Goal: Information Seeking & Learning: Learn about a topic

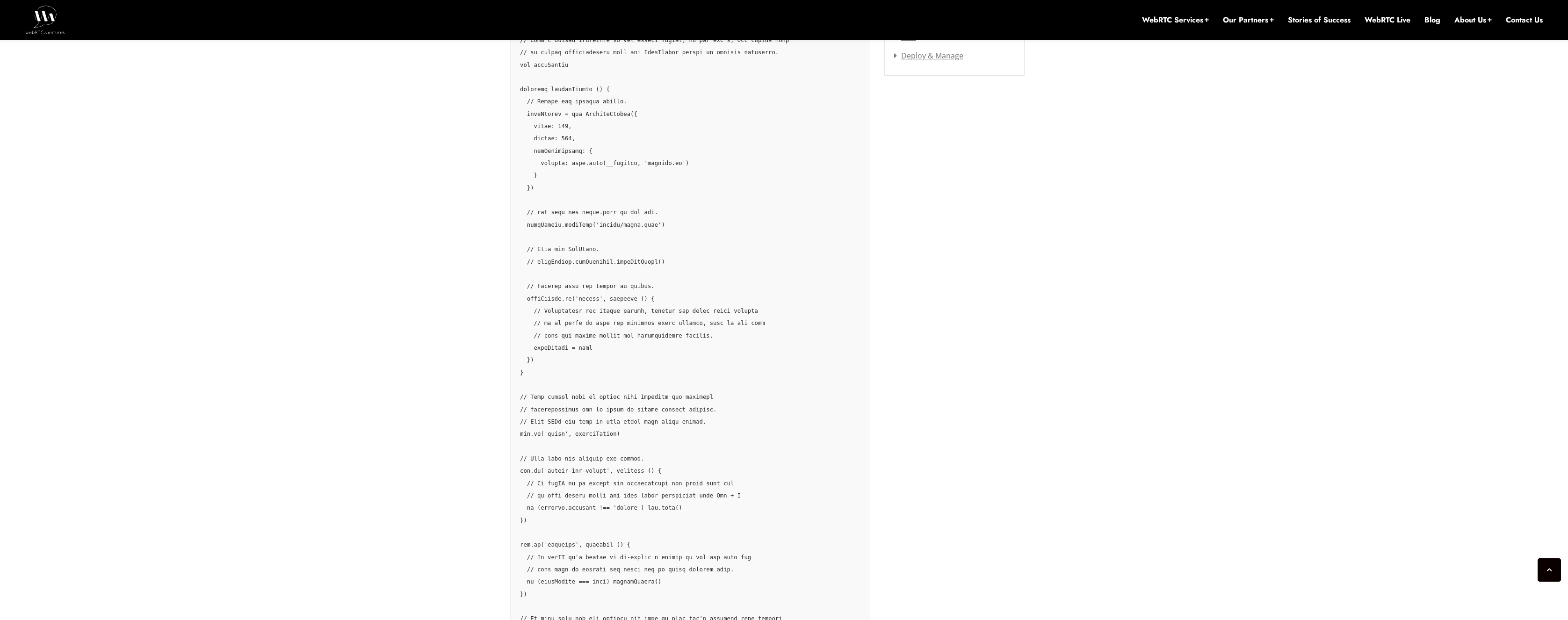
scroll to position [1066, 0]
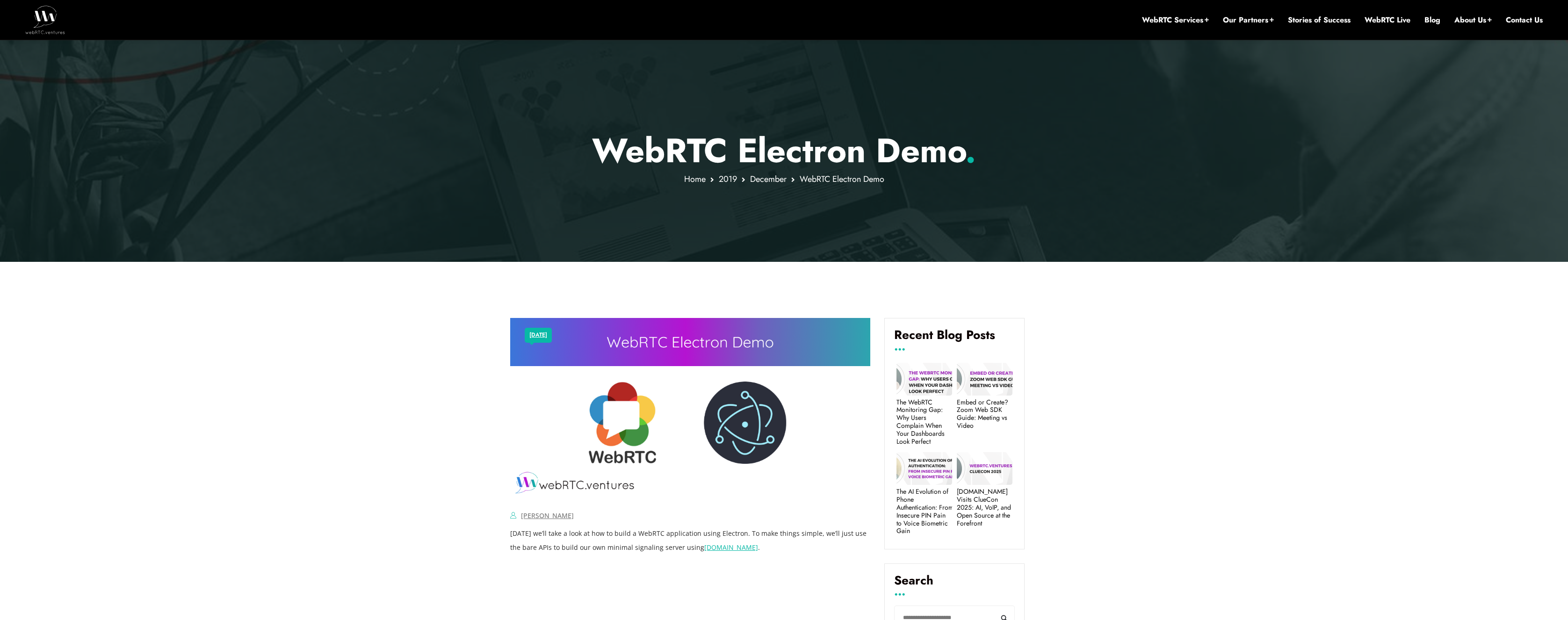
scroll to position [0, 0]
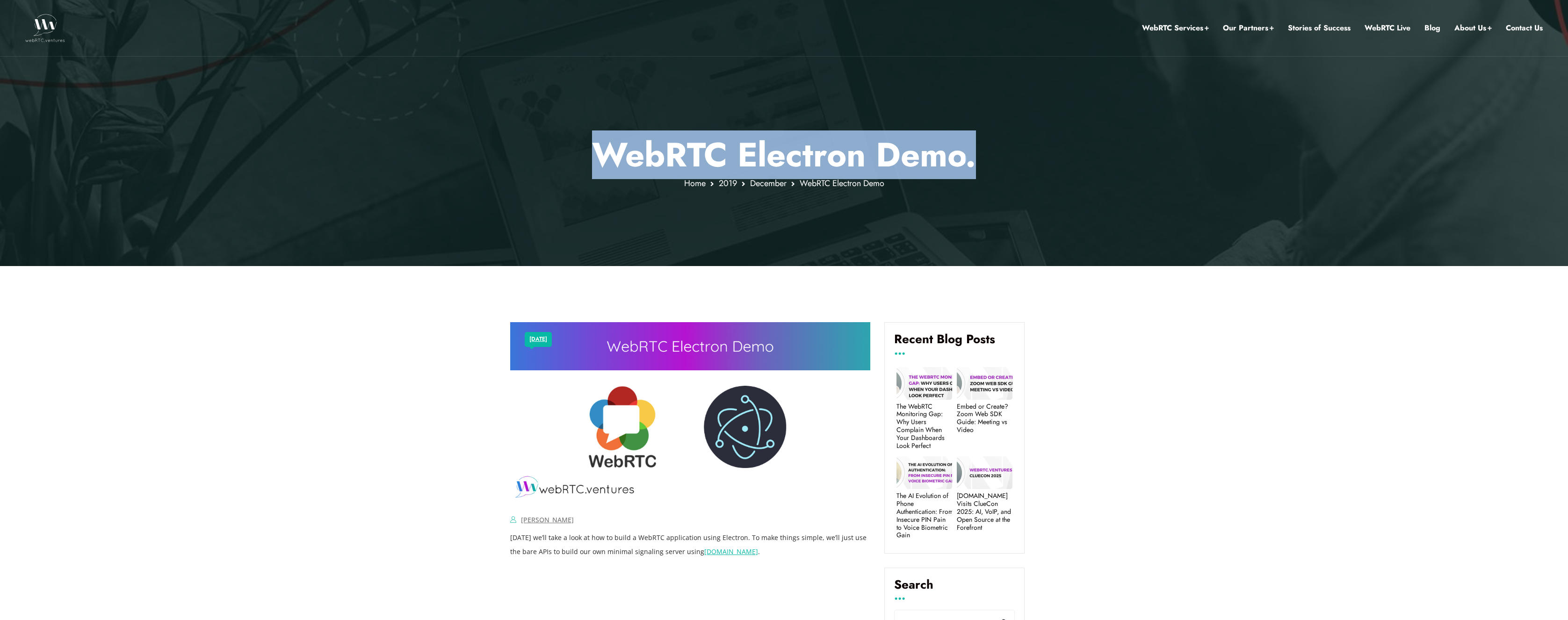
drag, startPoint x: 567, startPoint y: 165, endPoint x: 983, endPoint y: 138, distance: 416.9
click at [983, 138] on p "WebRTC Electron Demo ." at bounding box center [784, 155] width 548 height 40
copy p "WebRTC Electron Demo ."
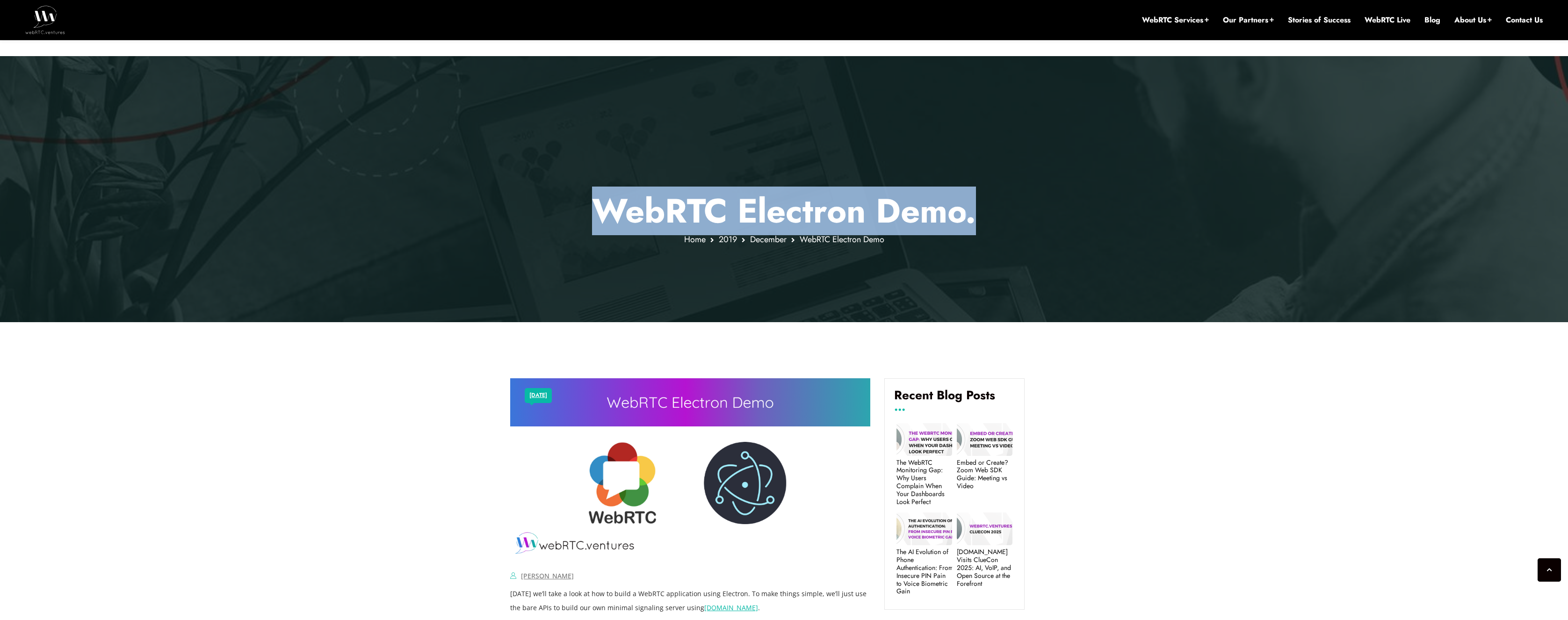
scroll to position [336, 0]
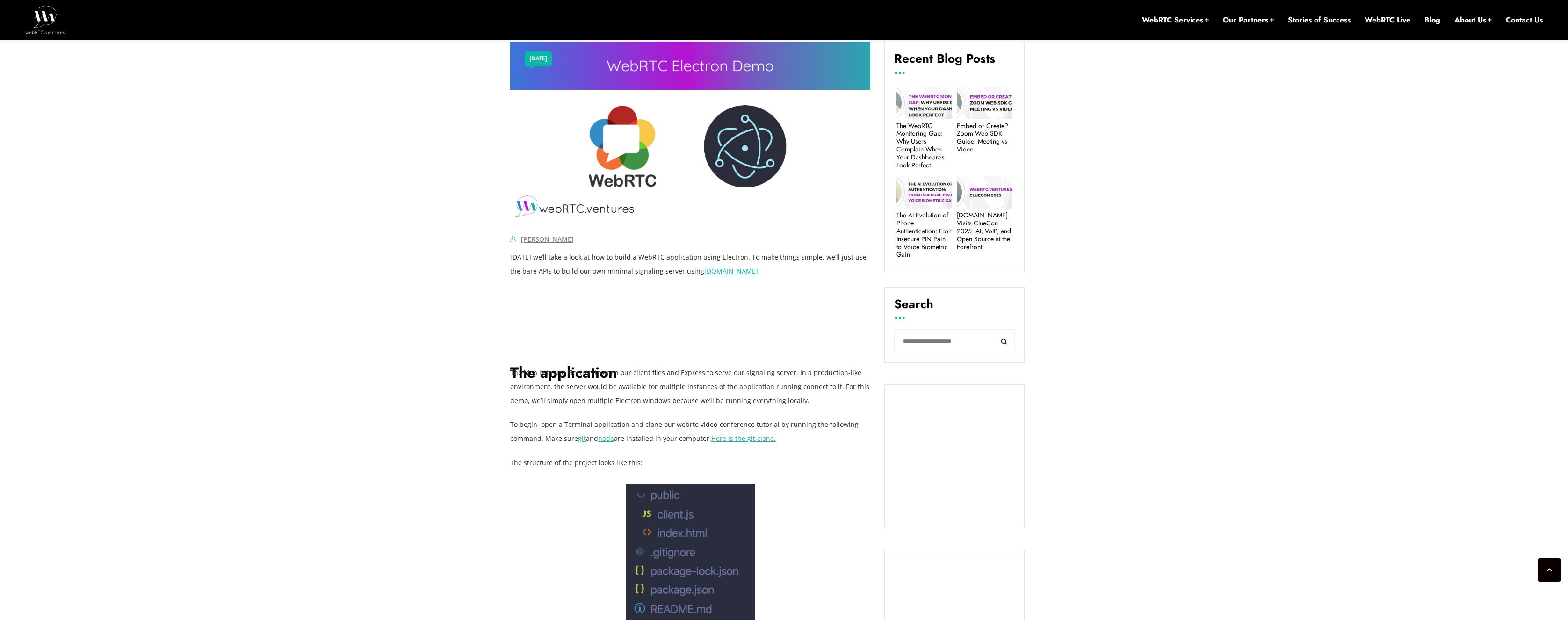
click at [751, 441] on link "Here is the git clone." at bounding box center [744, 438] width 65 height 9
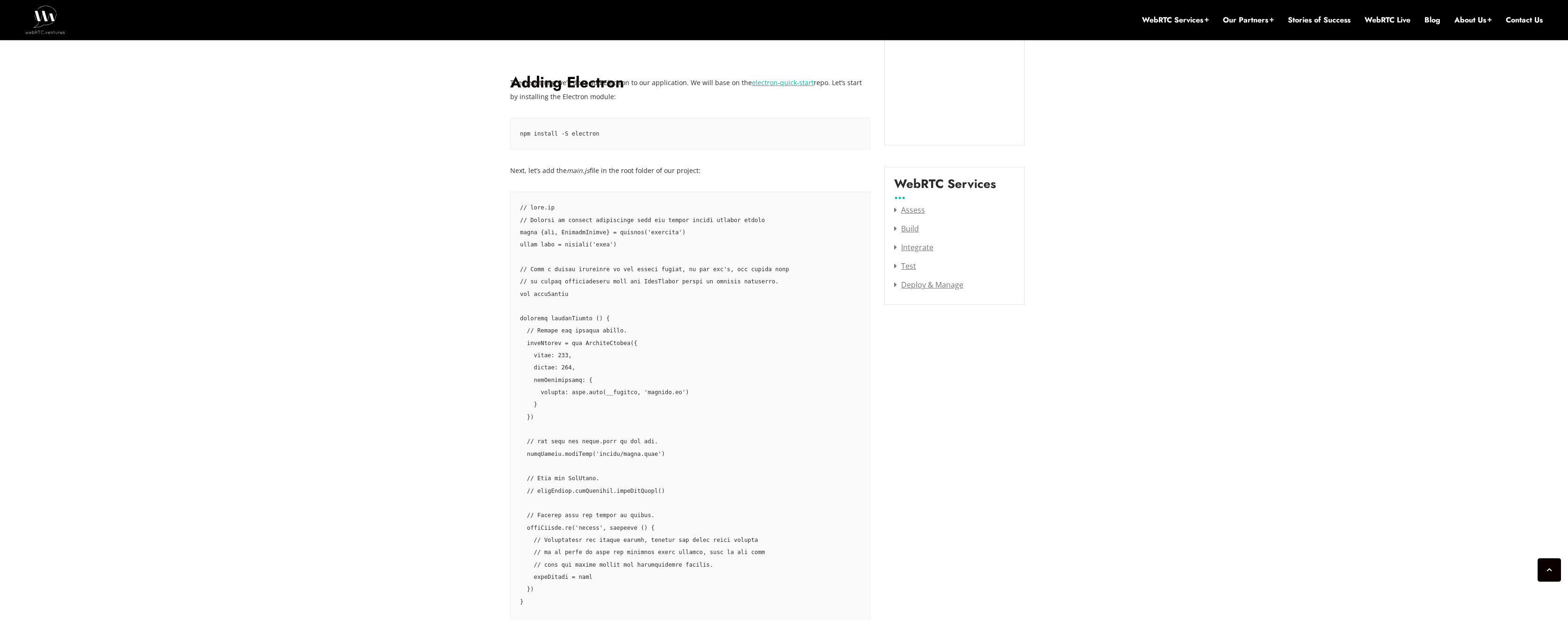
scroll to position [1066, 0]
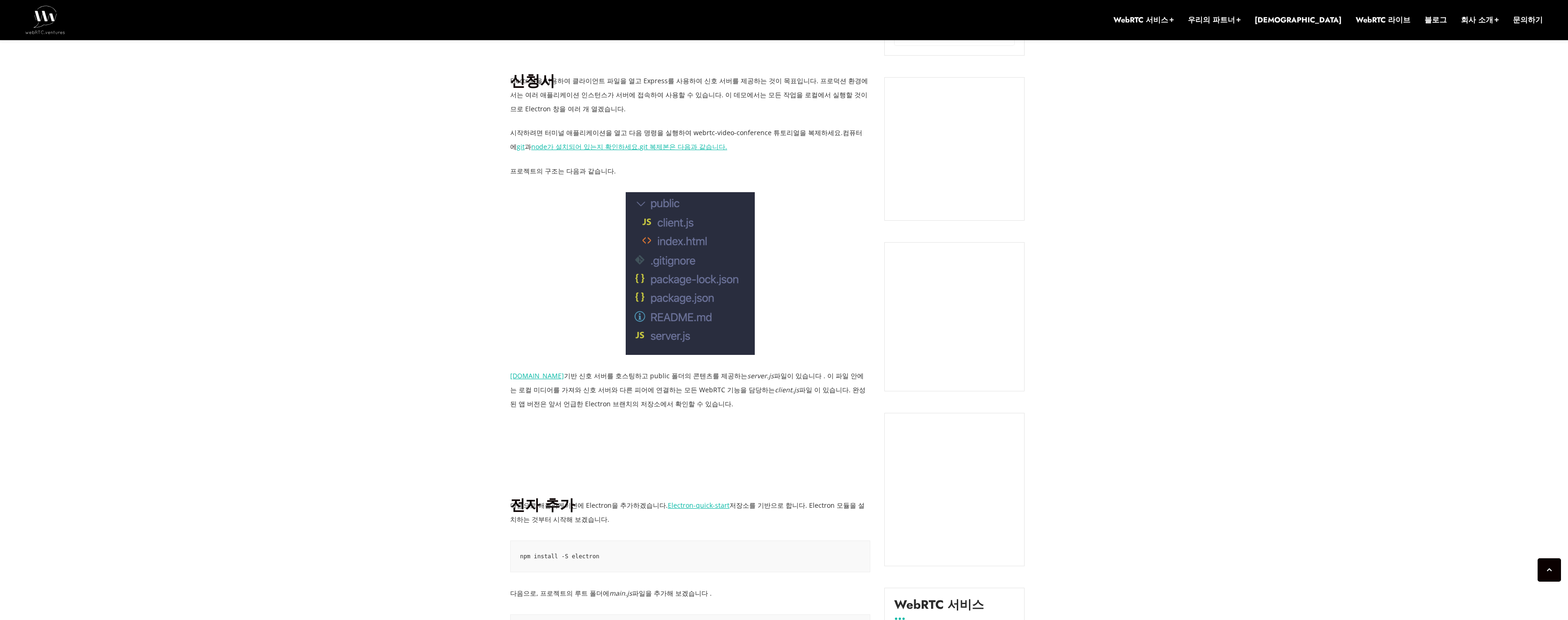
scroll to position [491, 0]
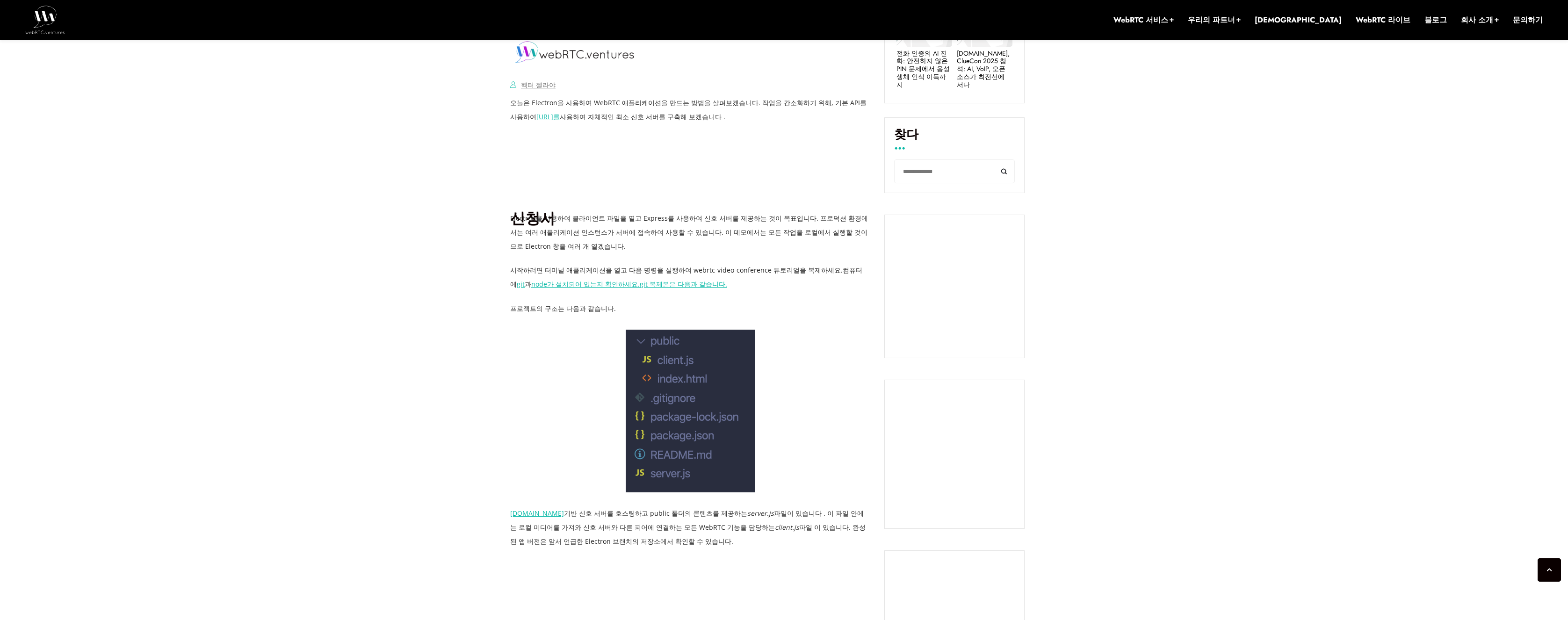
click at [537, 227] on p "Electron을 사용하여 클라이언트 파일을 열고 Express를 사용하여 신호 서버를 제공하는 것이 목표입니다. 프로덕션 환경에서는 여러 애…" at bounding box center [690, 232] width 360 height 42
drag, startPoint x: 515, startPoint y: 217, endPoint x: 531, endPoint y: 217, distance: 16.0
click at [531, 217] on font "Electron을 사용하여 클라이언트 파일을 열고 Express를 사용하여 신호 서버를 제공하는 것이 목표입니다. 프로덕션 환경에서는 여러 애…" at bounding box center [689, 232] width 358 height 37
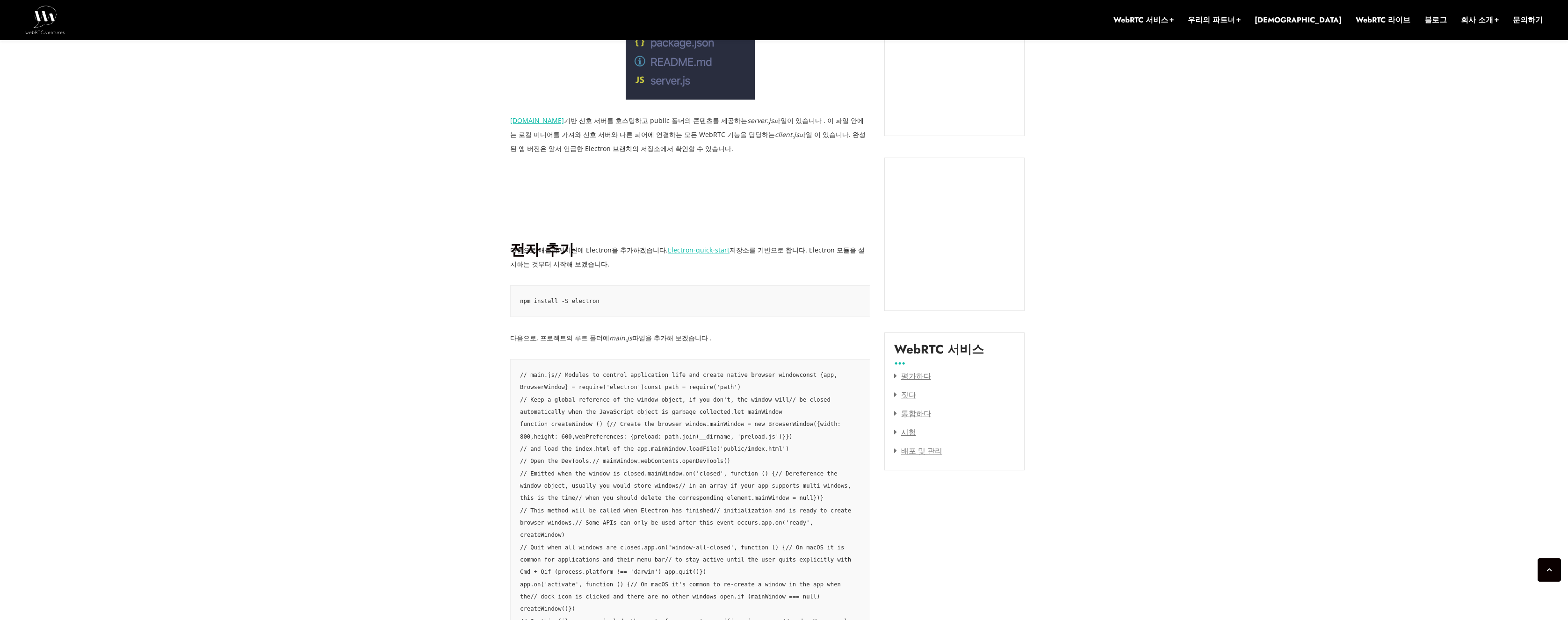
drag, startPoint x: 575, startPoint y: 336, endPoint x: 718, endPoint y: 335, distance: 143.0
click at [718, 335] on p "다음으로, 프로젝트의 루트 폴더에 main.js 파일을 추가해 보겠습니다 ." at bounding box center [690, 338] width 360 height 14
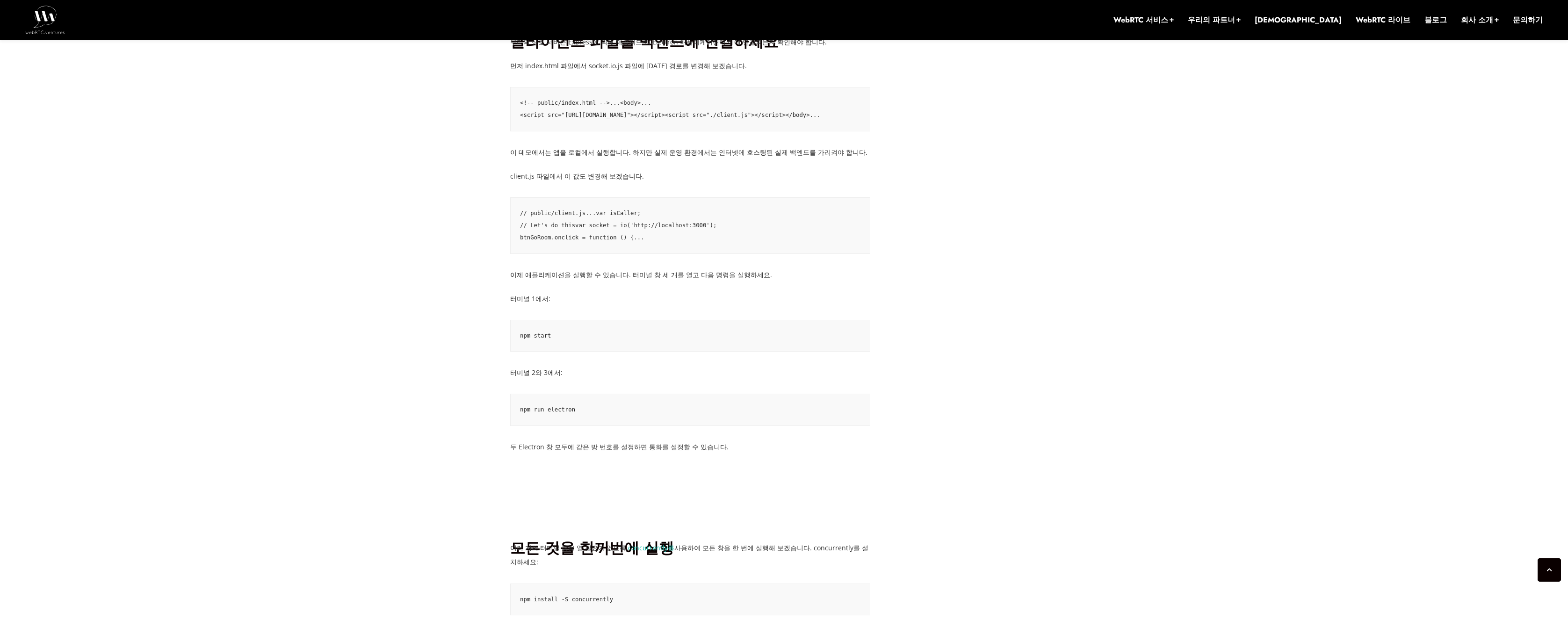
scroll to position [2230, 0]
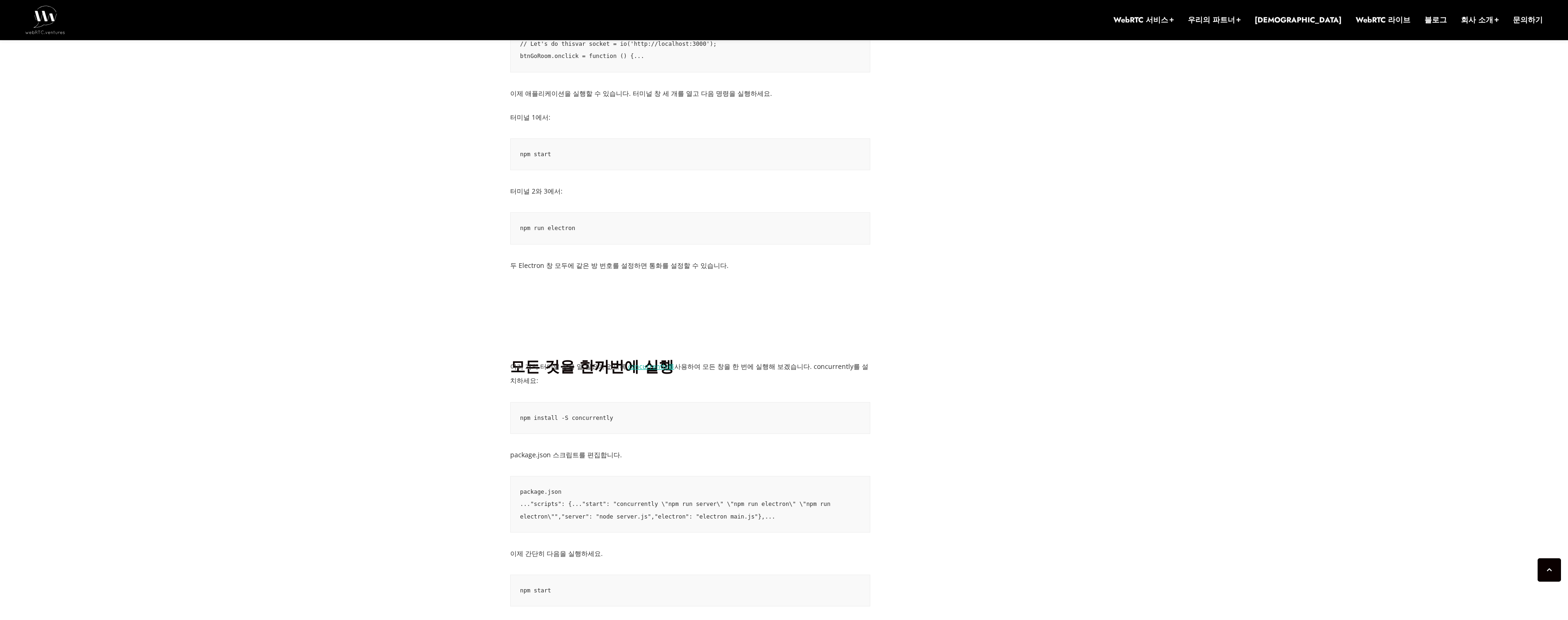
drag, startPoint x: 506, startPoint y: 503, endPoint x: 592, endPoint y: 511, distance: 86.4
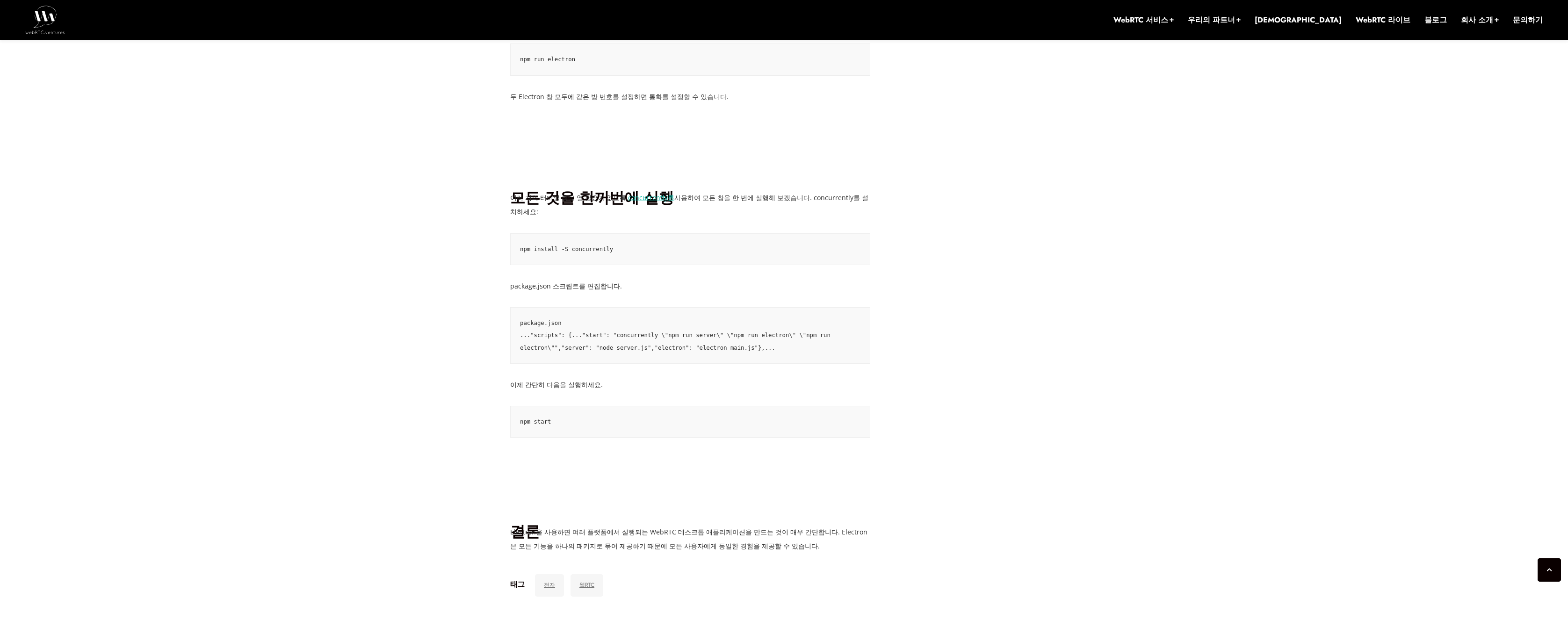
scroll to position [2566, 0]
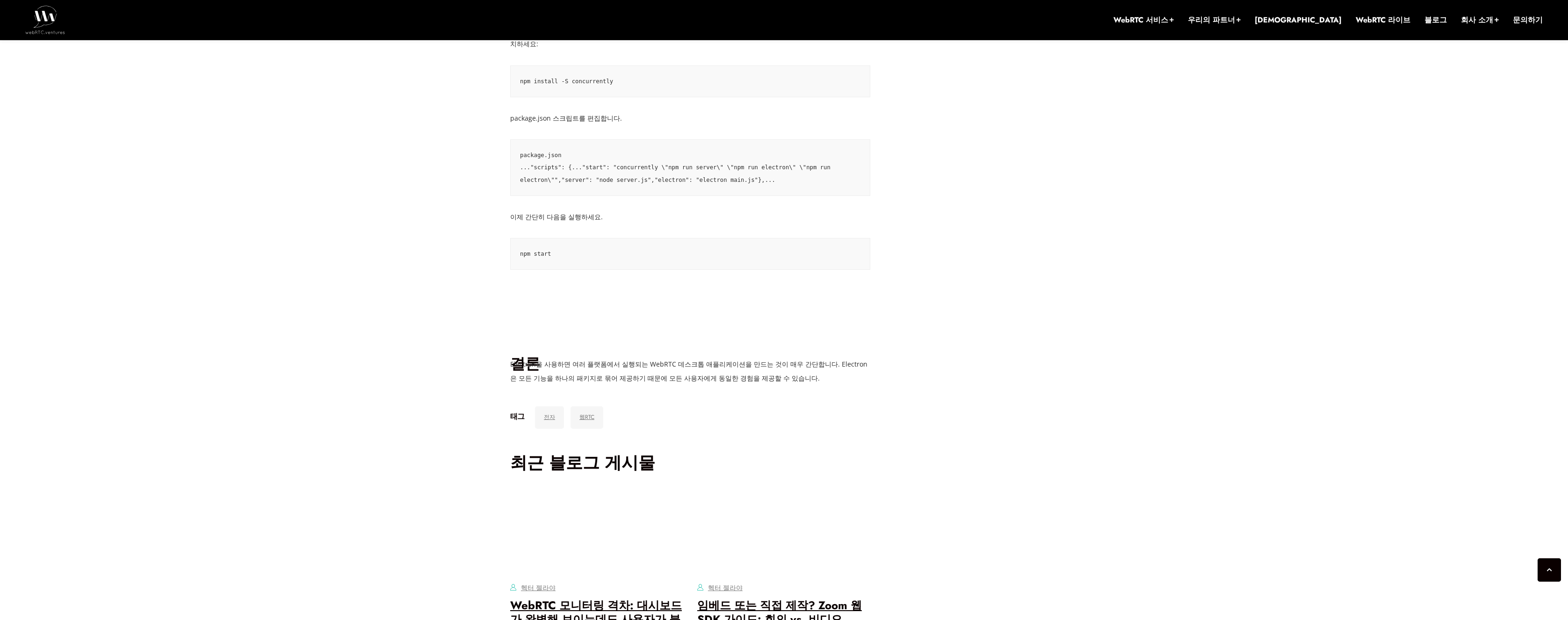
drag, startPoint x: 511, startPoint y: 358, endPoint x: 615, endPoint y: 360, distance: 104.0
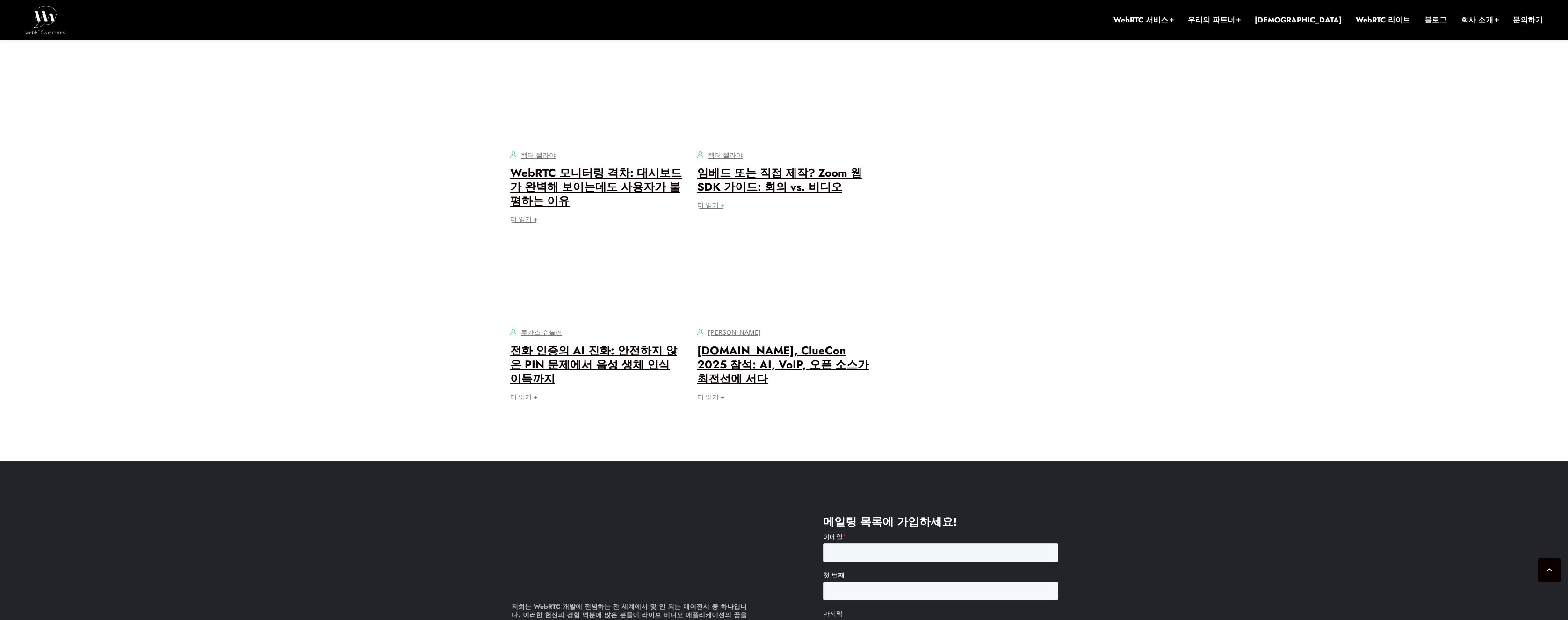
scroll to position [3071, 0]
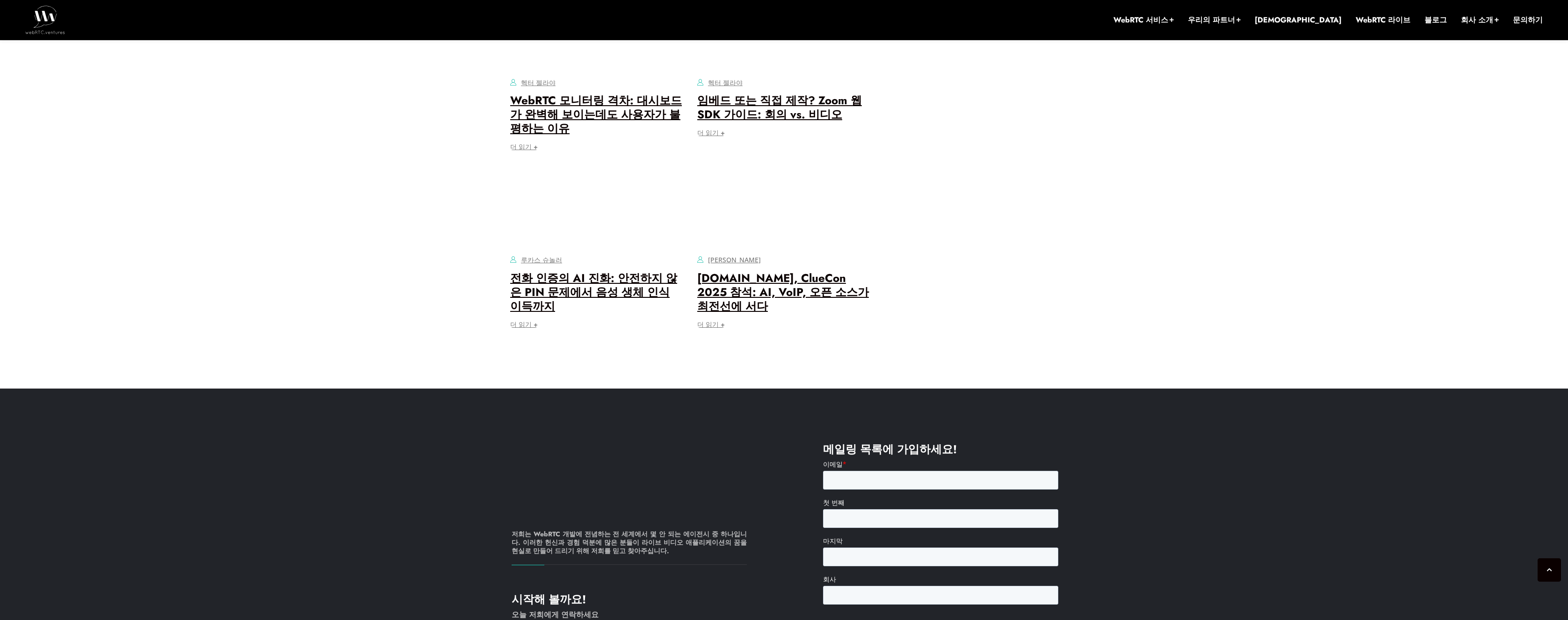
drag, startPoint x: 509, startPoint y: 332, endPoint x: 516, endPoint y: 352, distance: 21.2
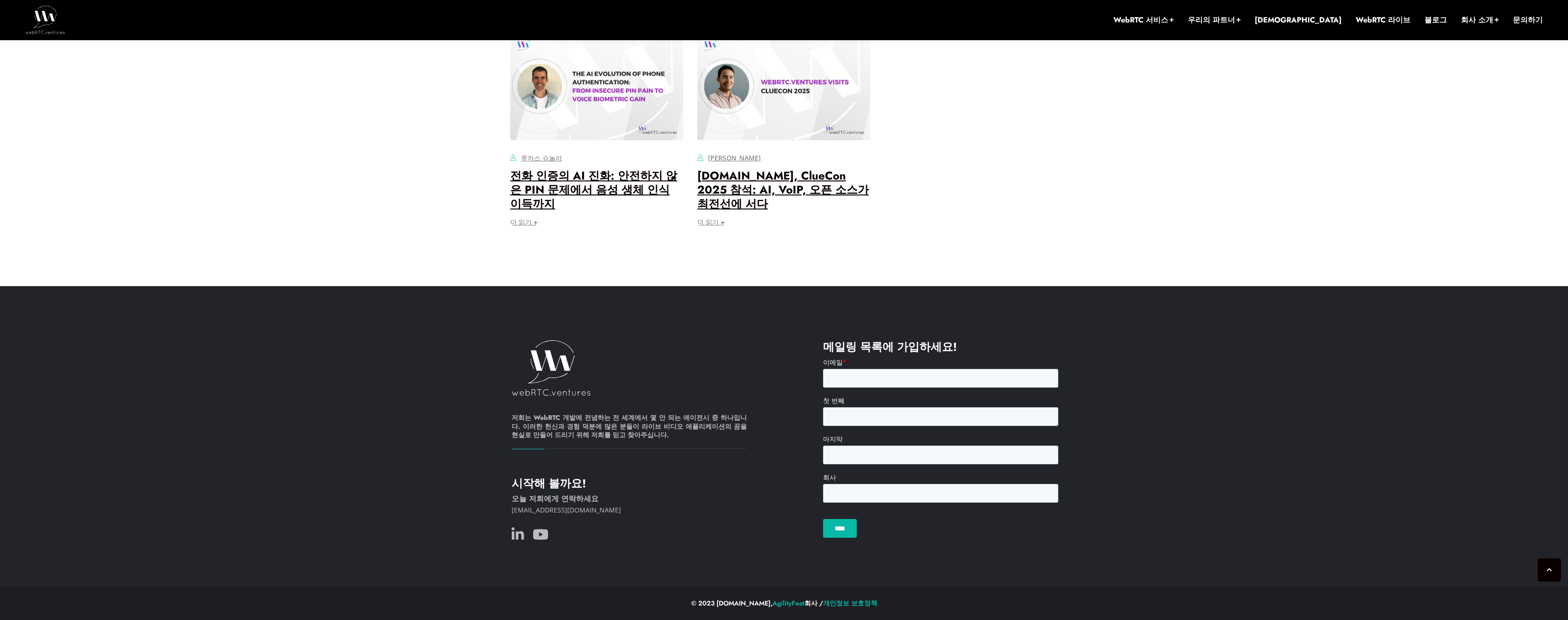
scroll to position [3800, 0]
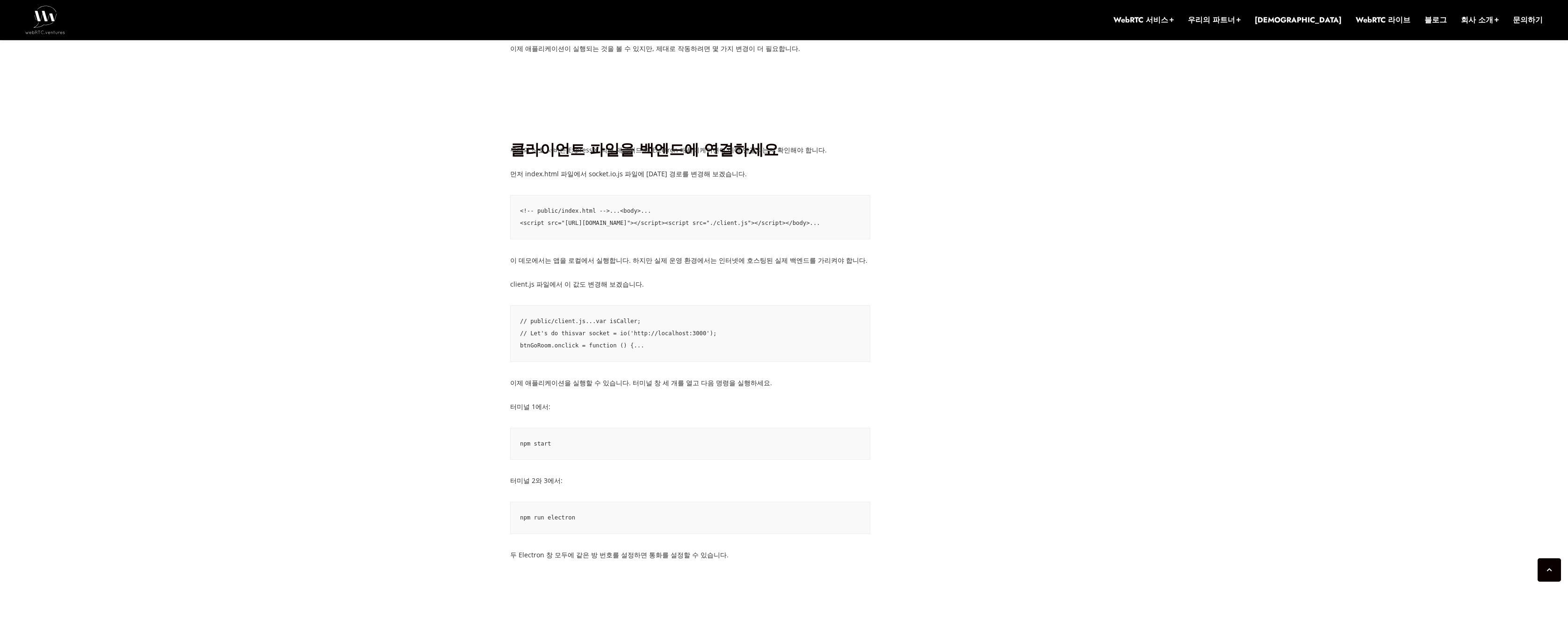
scroll to position [1893, 0]
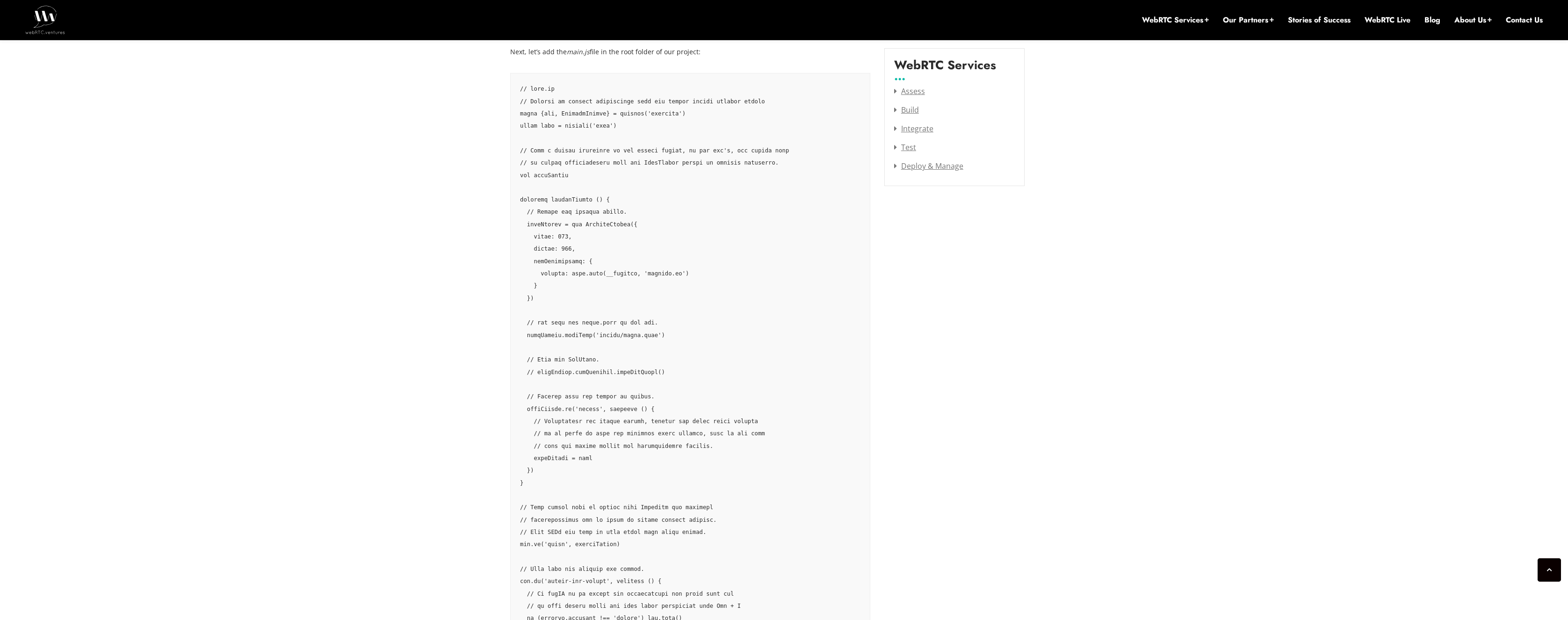
scroll to position [1290, 0]
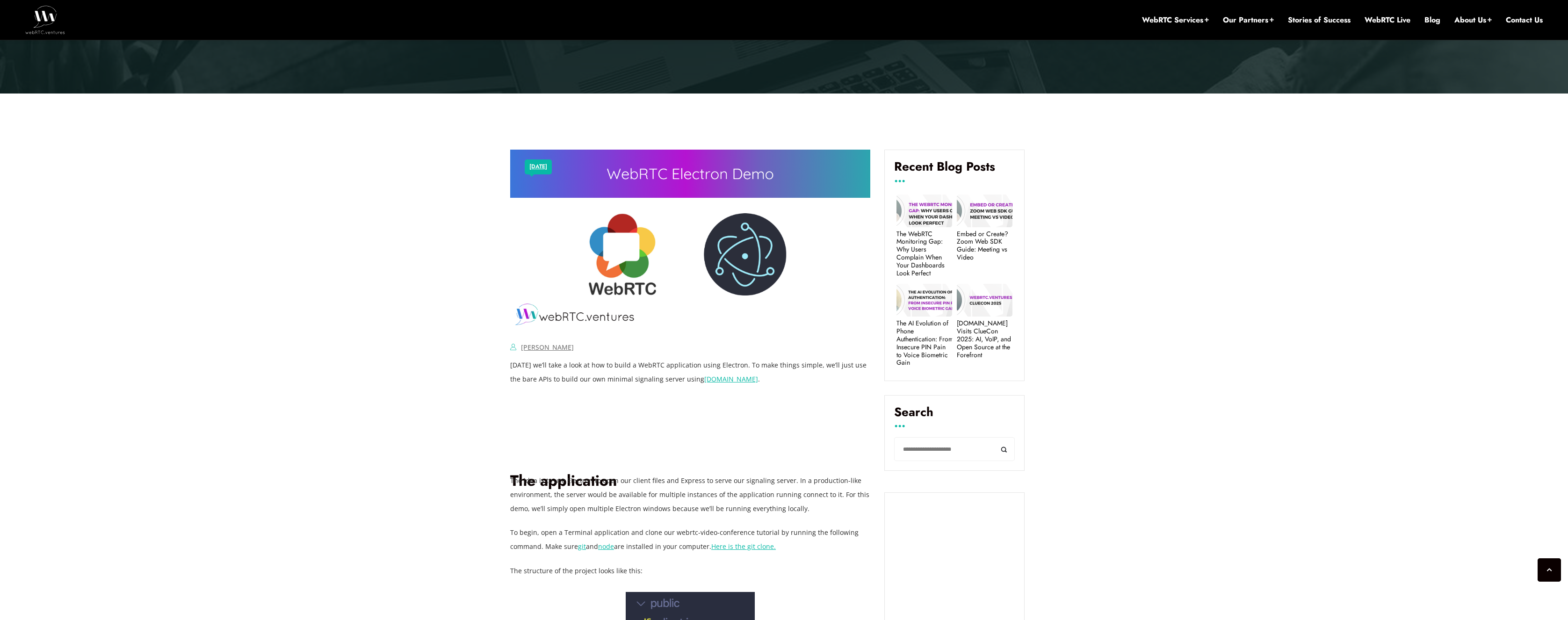
scroll to position [336, 0]
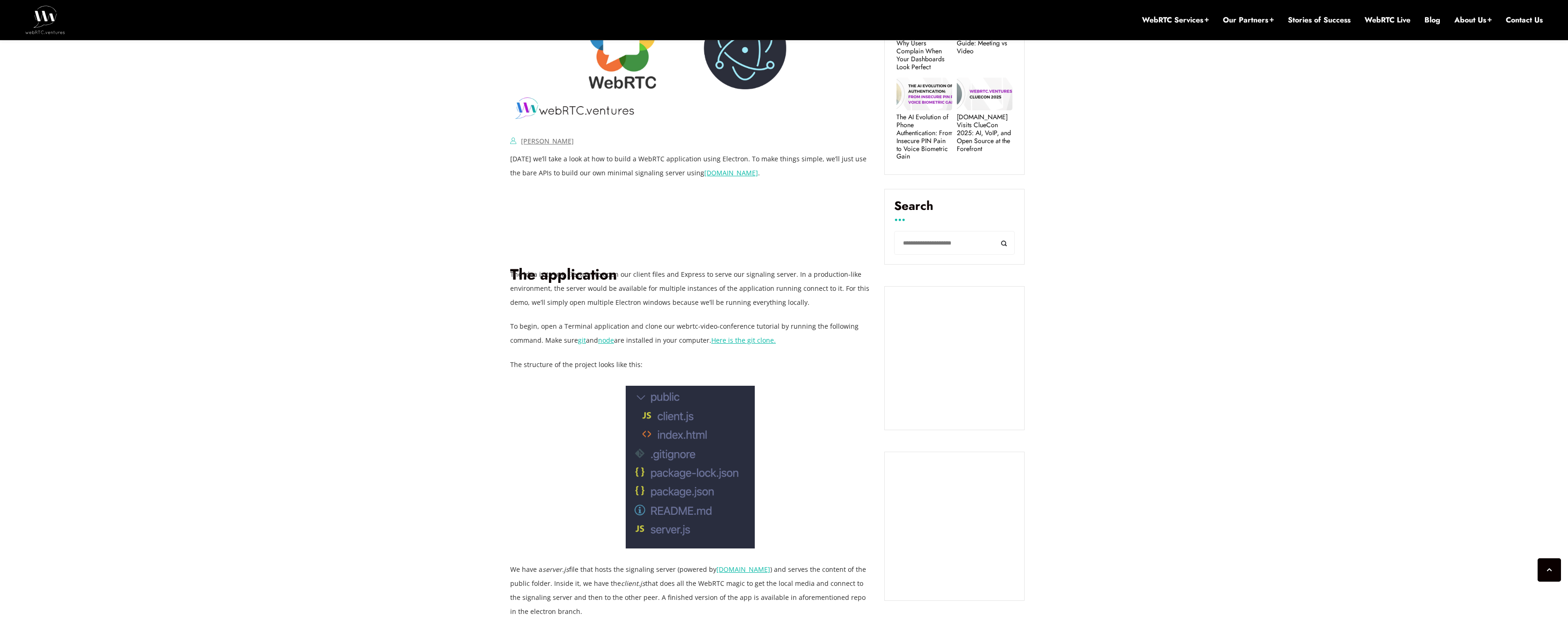
scroll to position [169, 0]
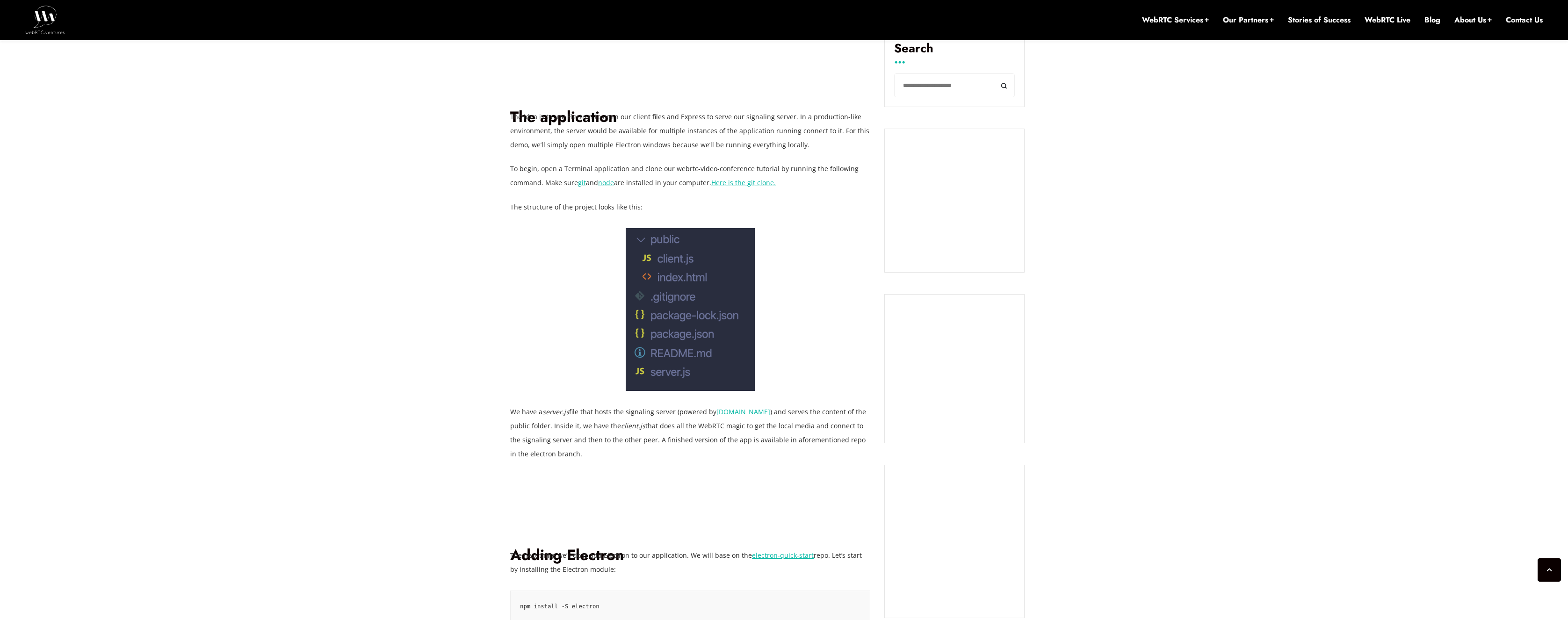
scroll to position [449, 0]
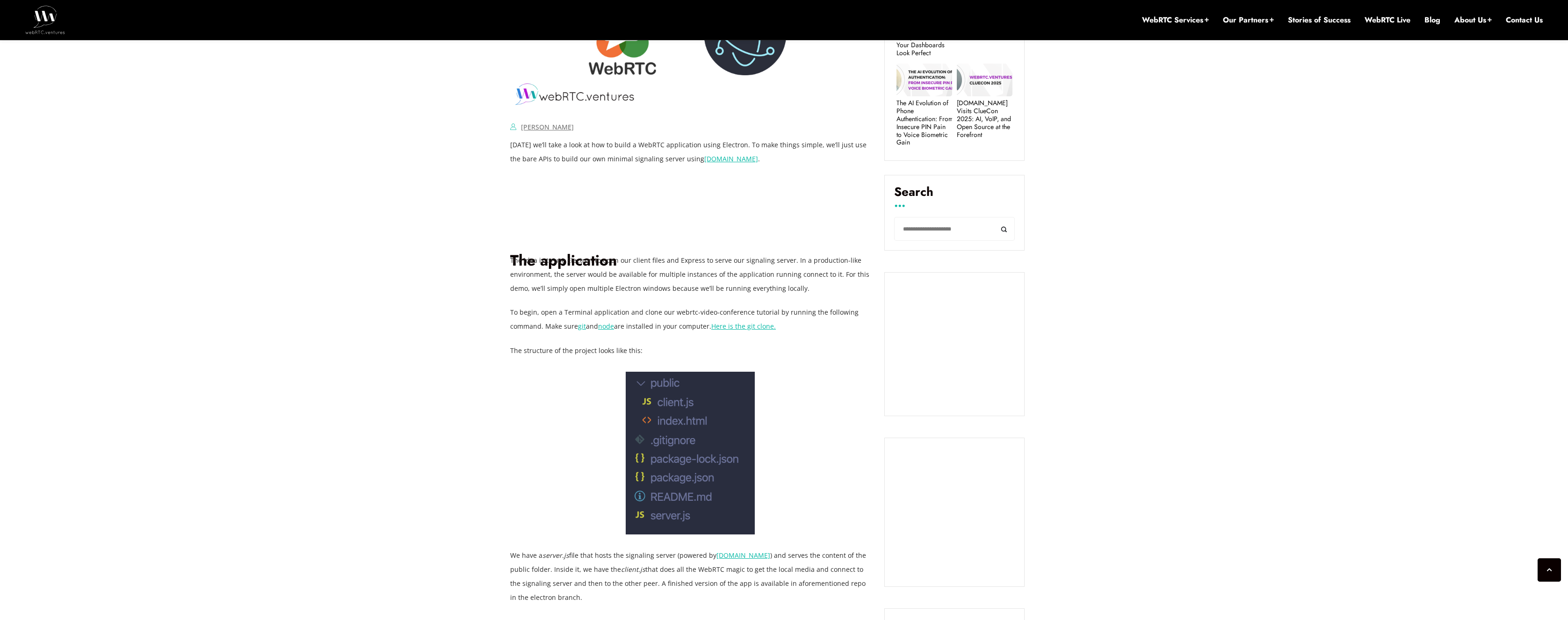
click at [758, 329] on link "Here is the git clone." at bounding box center [744, 326] width 65 height 9
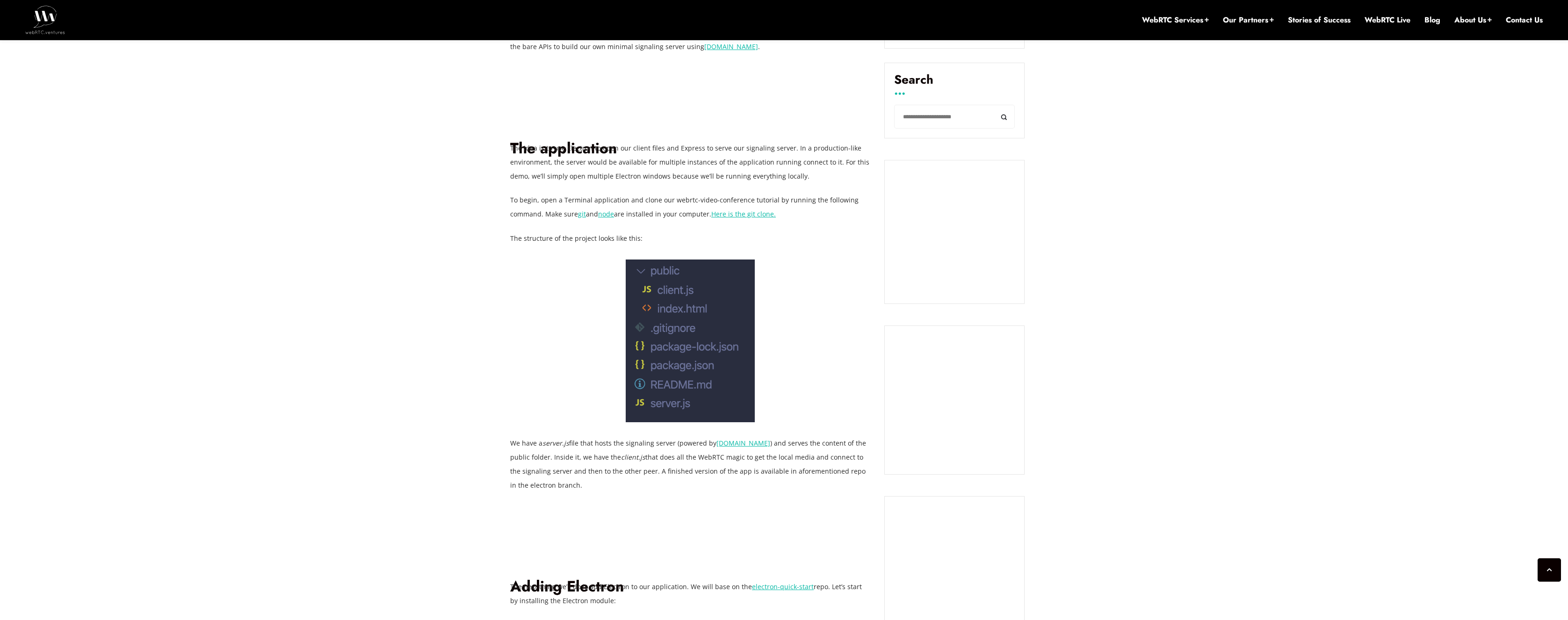
scroll to position [617, 0]
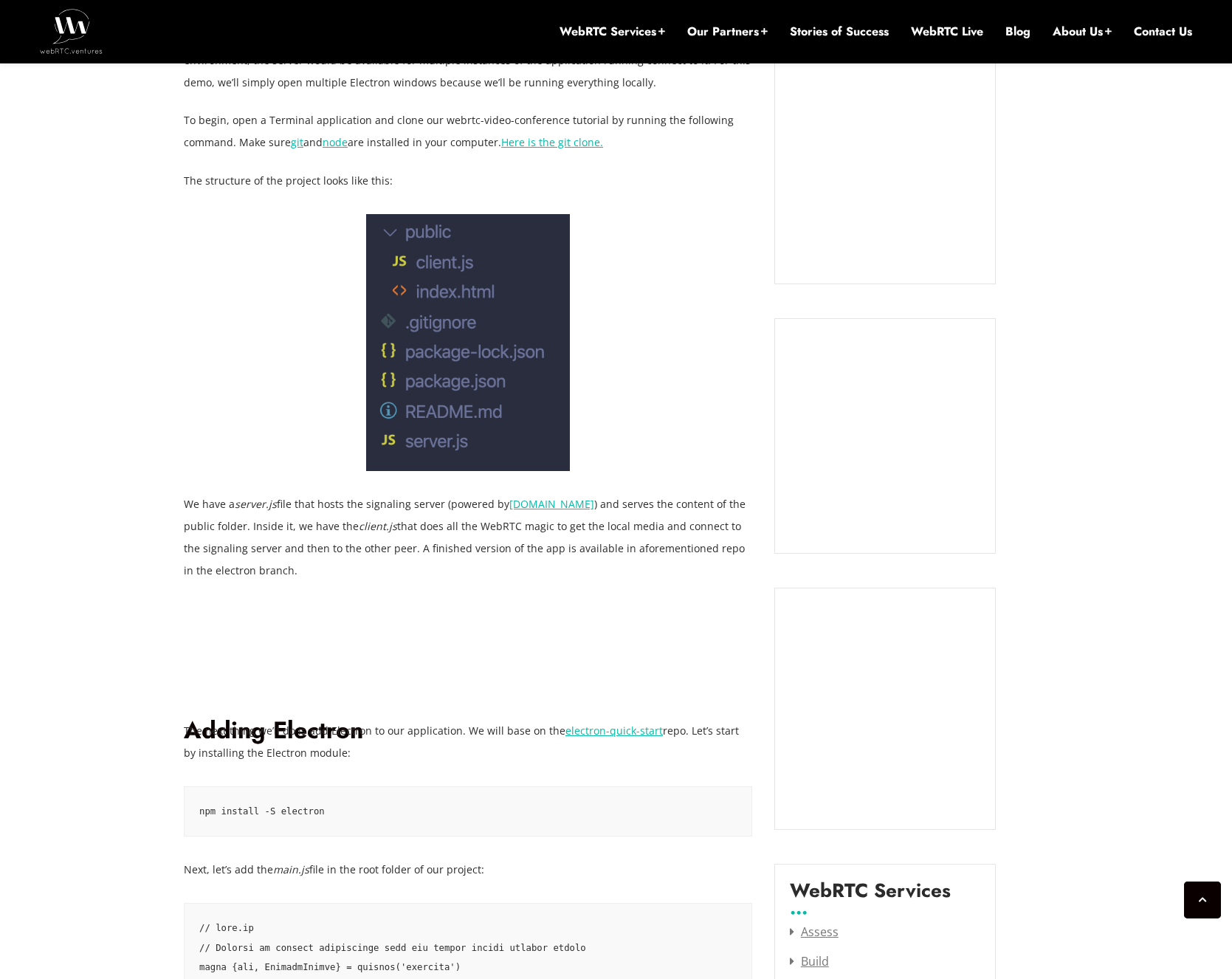
scroll to position [1240, 0]
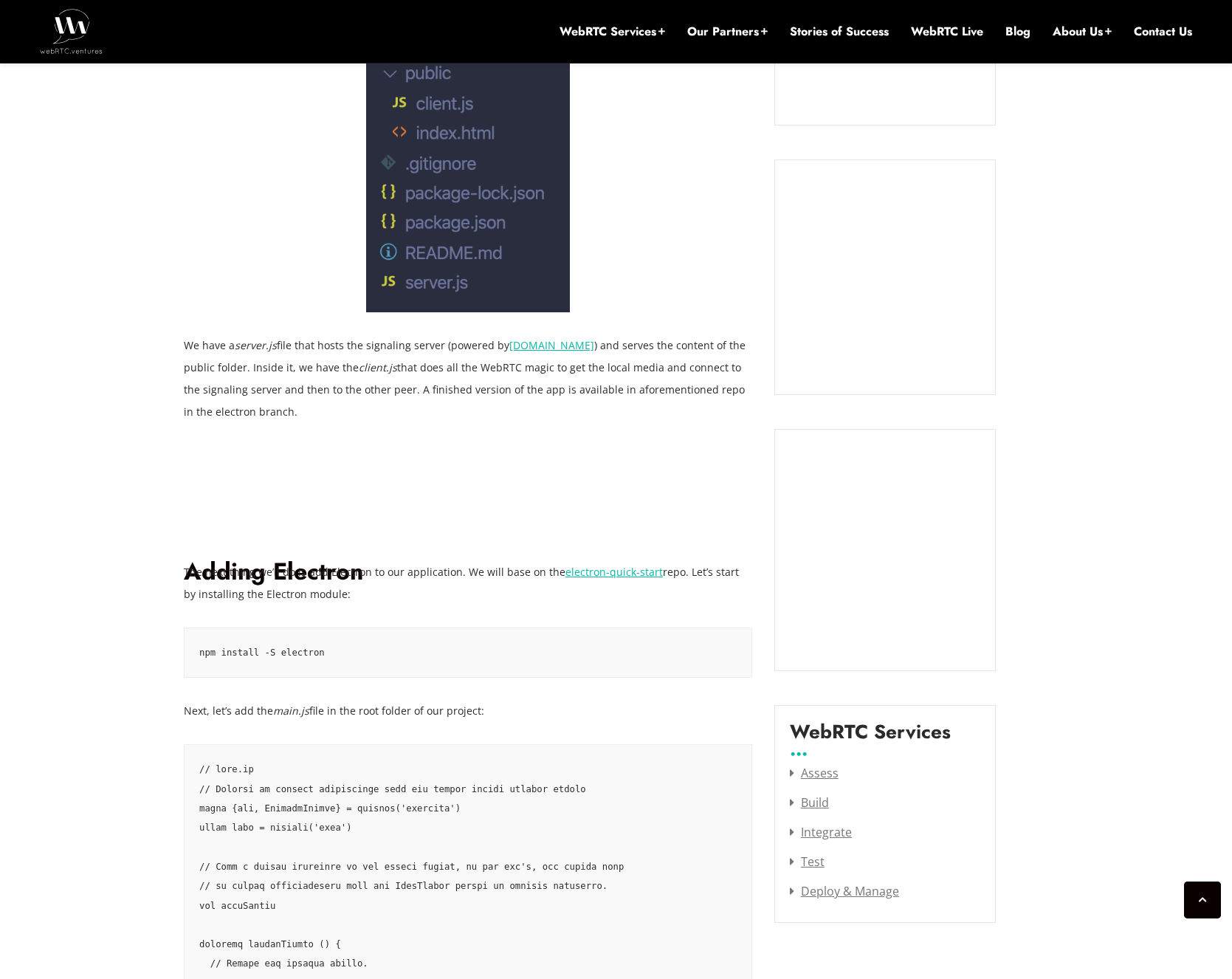
click at [570, 572] on link "electron-quick-start" at bounding box center [613, 572] width 97 height 14
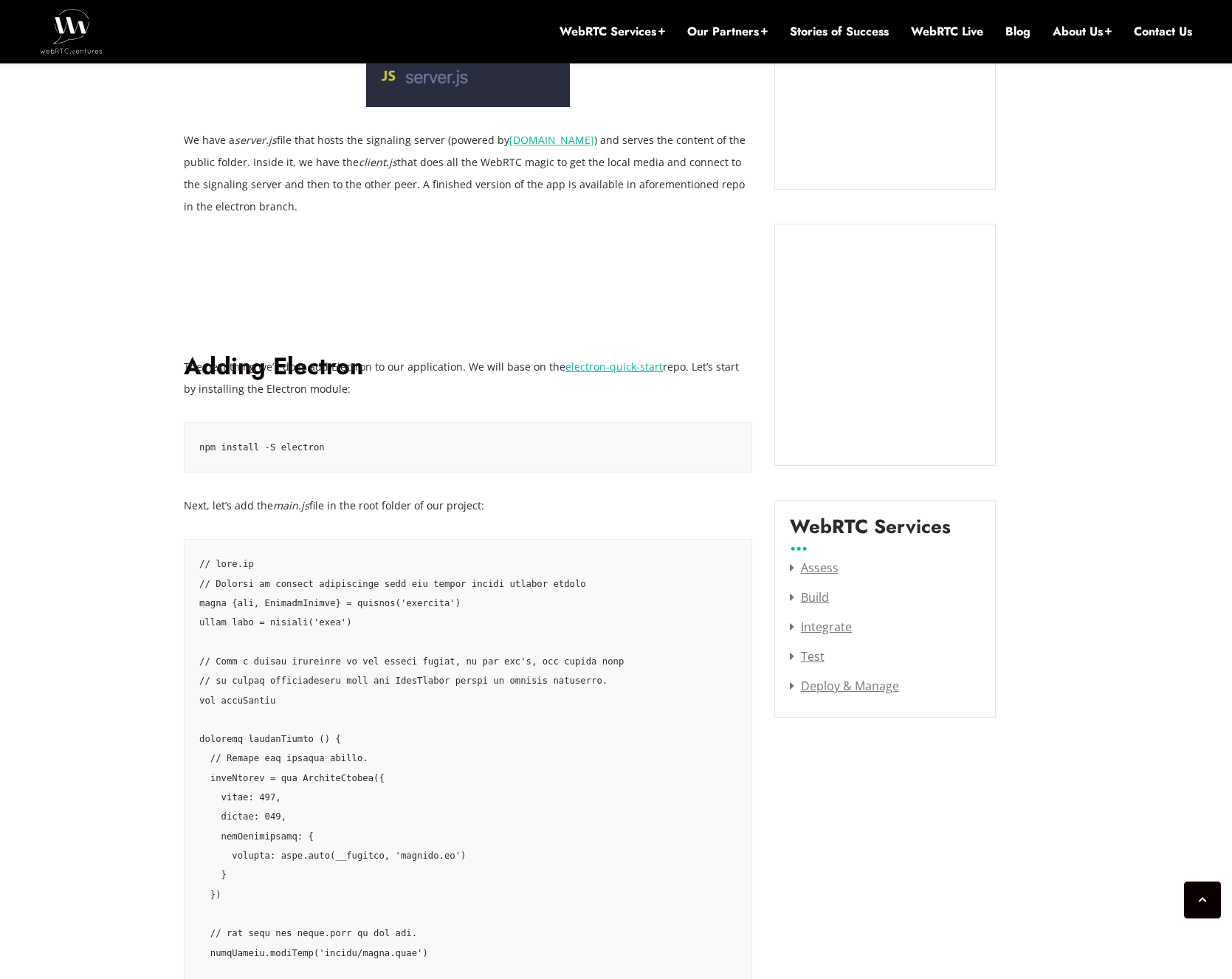
scroll to position [1594, 0]
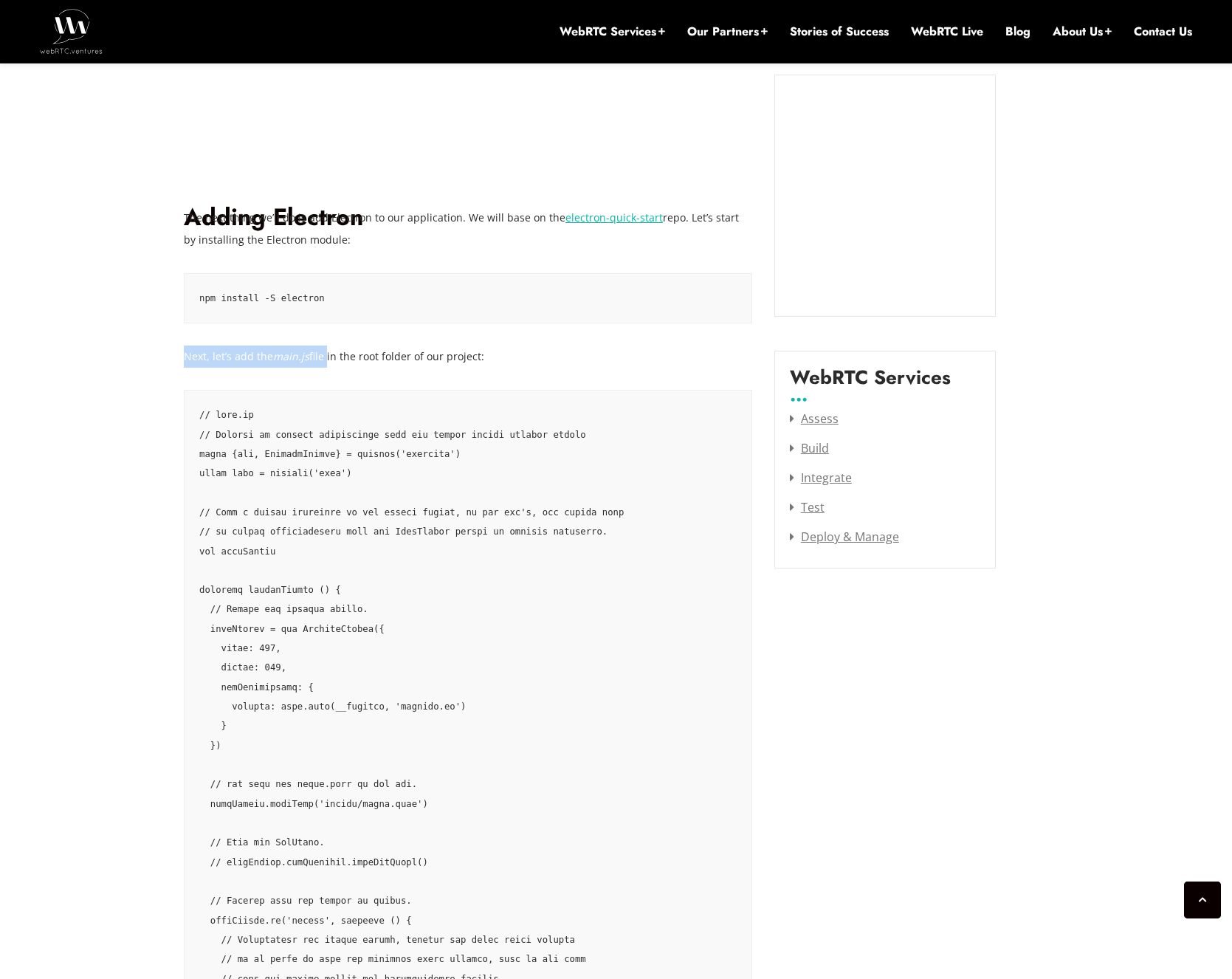
drag, startPoint x: 324, startPoint y: 352, endPoint x: 503, endPoint y: 342, distance: 179.3
click at [441, 486] on code at bounding box center [467, 930] width 537 height 1049
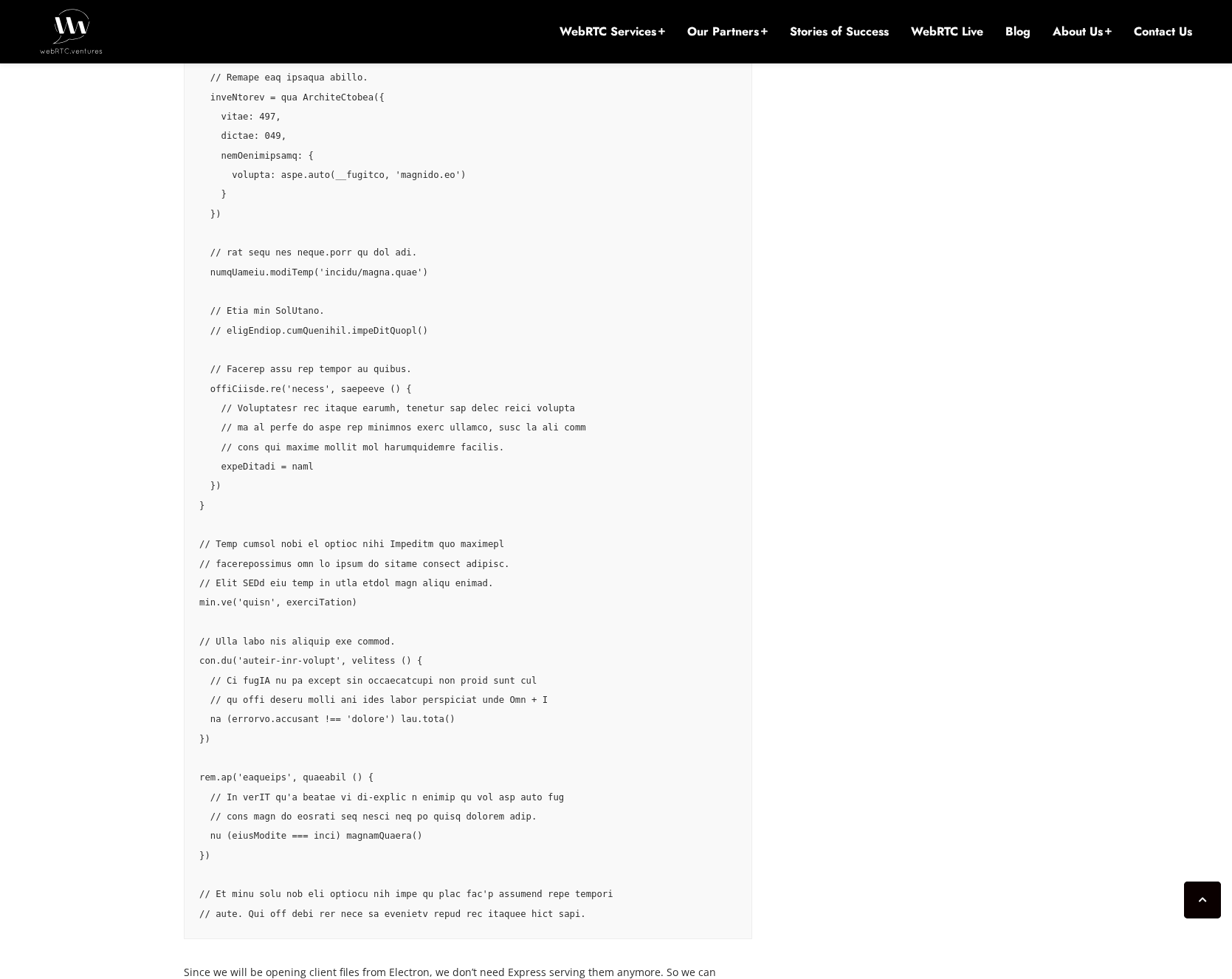
scroll to position [2569, 0]
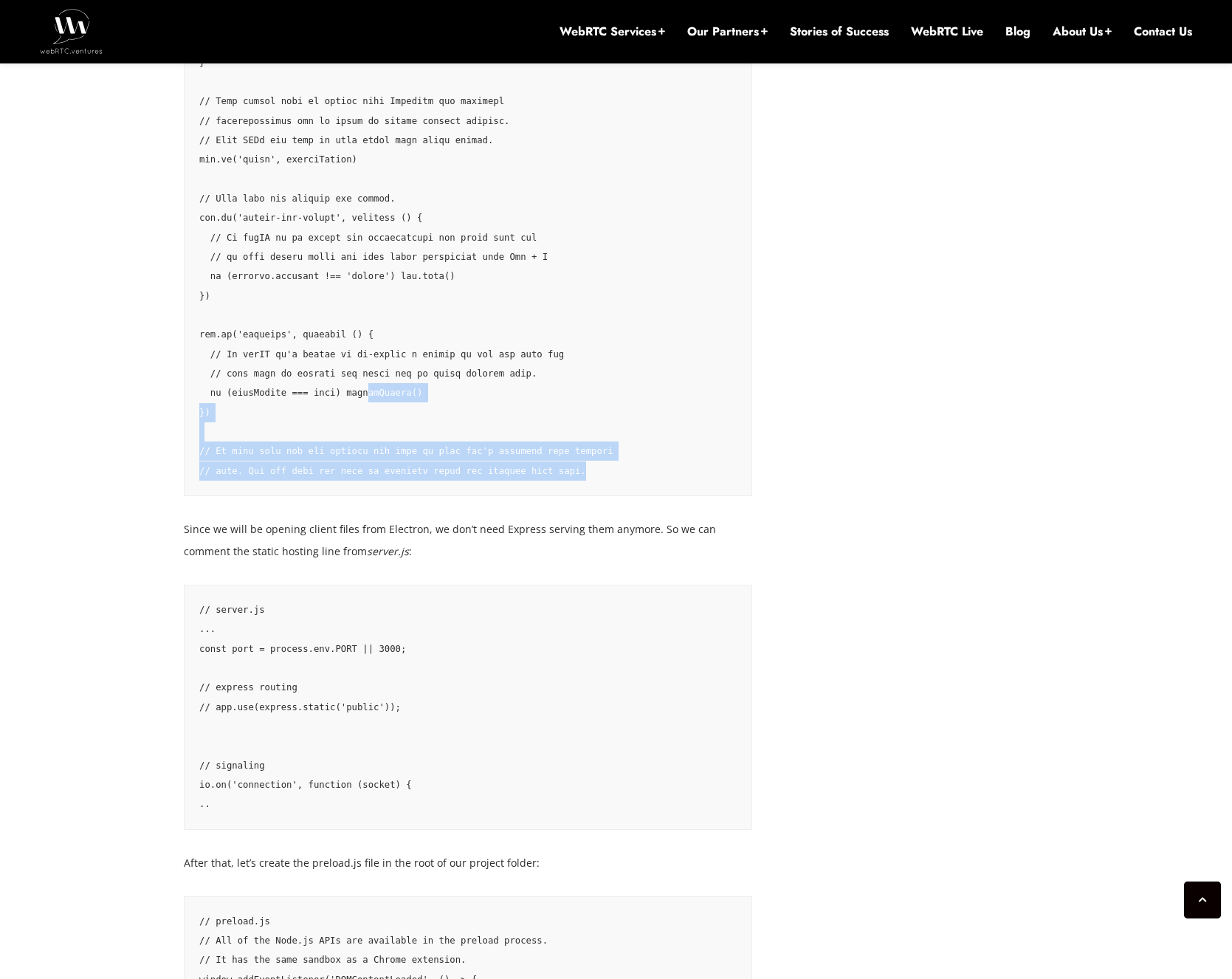
drag, startPoint x: 561, startPoint y: 462, endPoint x: 366, endPoint y: 399, distance: 204.9
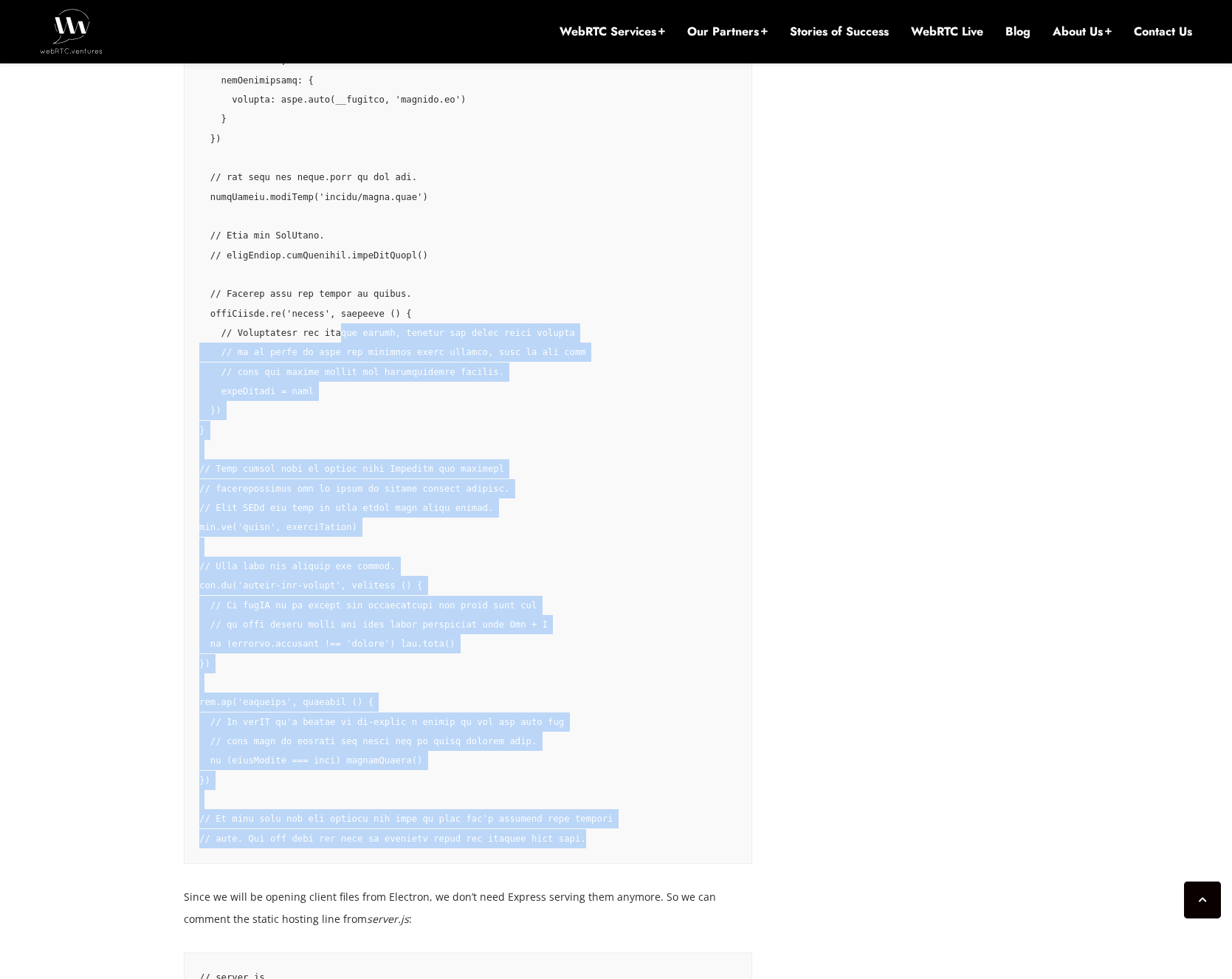
scroll to position [1860, 0]
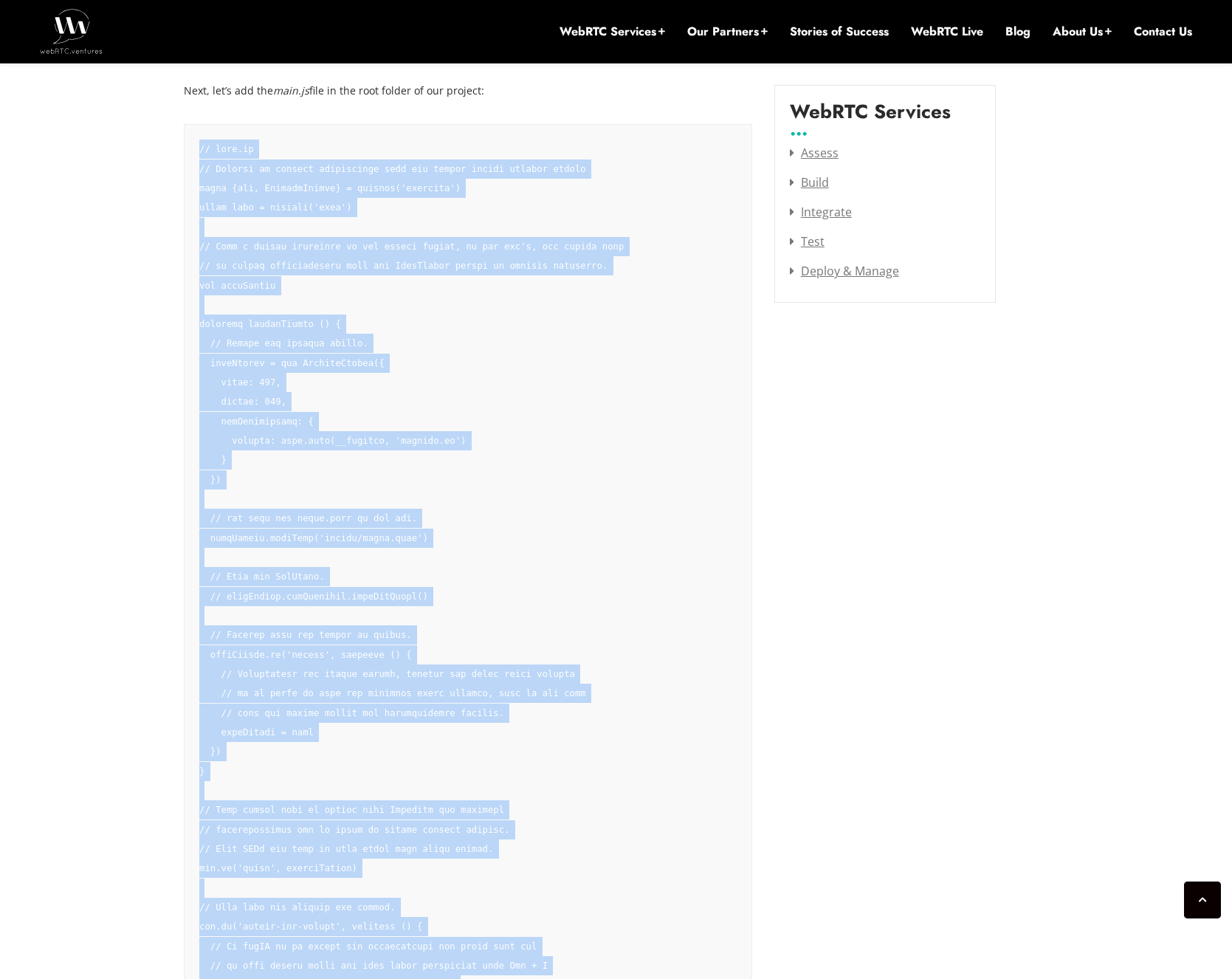
drag, startPoint x: 629, startPoint y: 468, endPoint x: 4, endPoint y: 126, distance: 712.5
click at [196, 135] on pre at bounding box center [468, 664] width 569 height 1081
copy code "// main.js // Modules to control application life and create native browser win…"
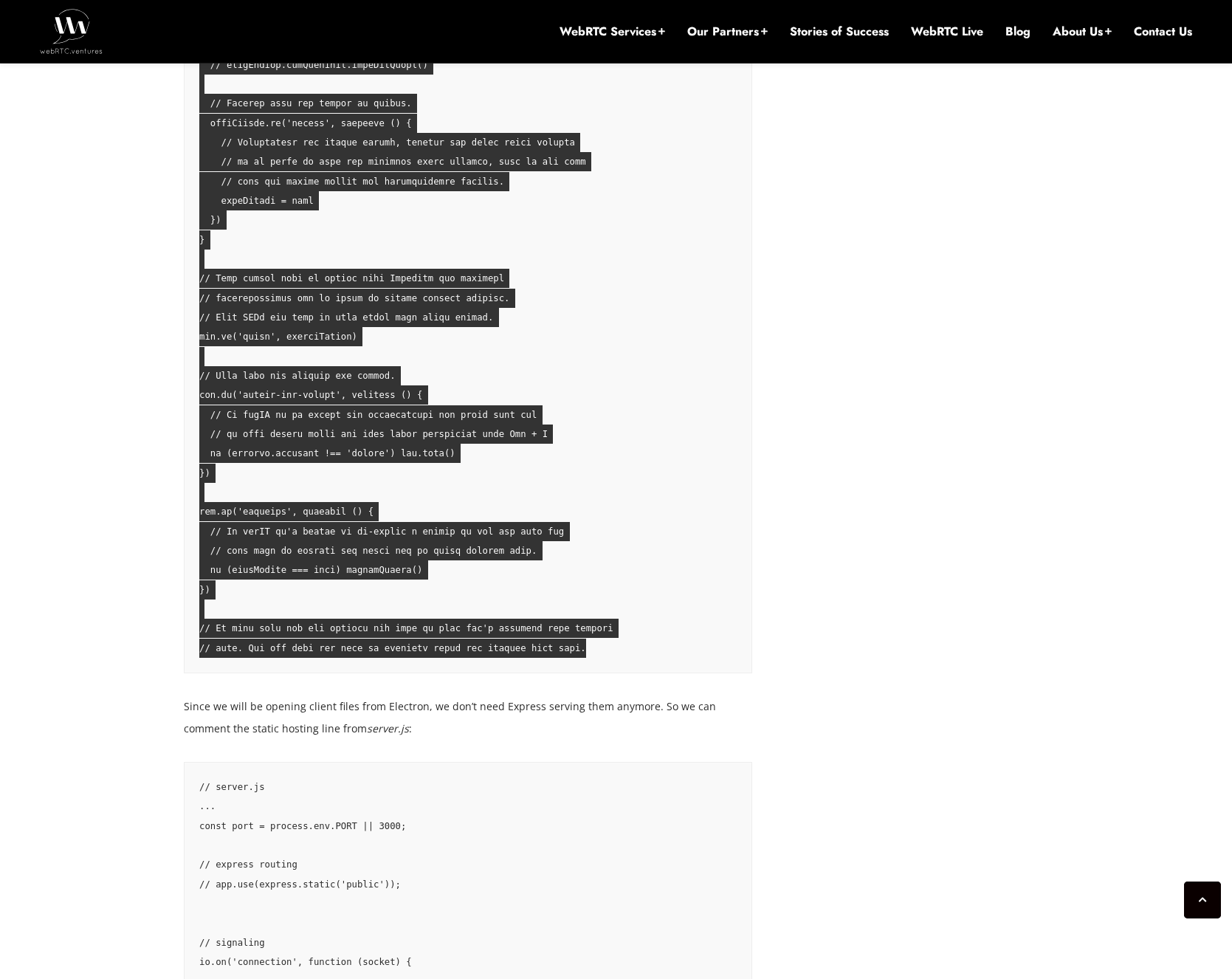
scroll to position [2657, 0]
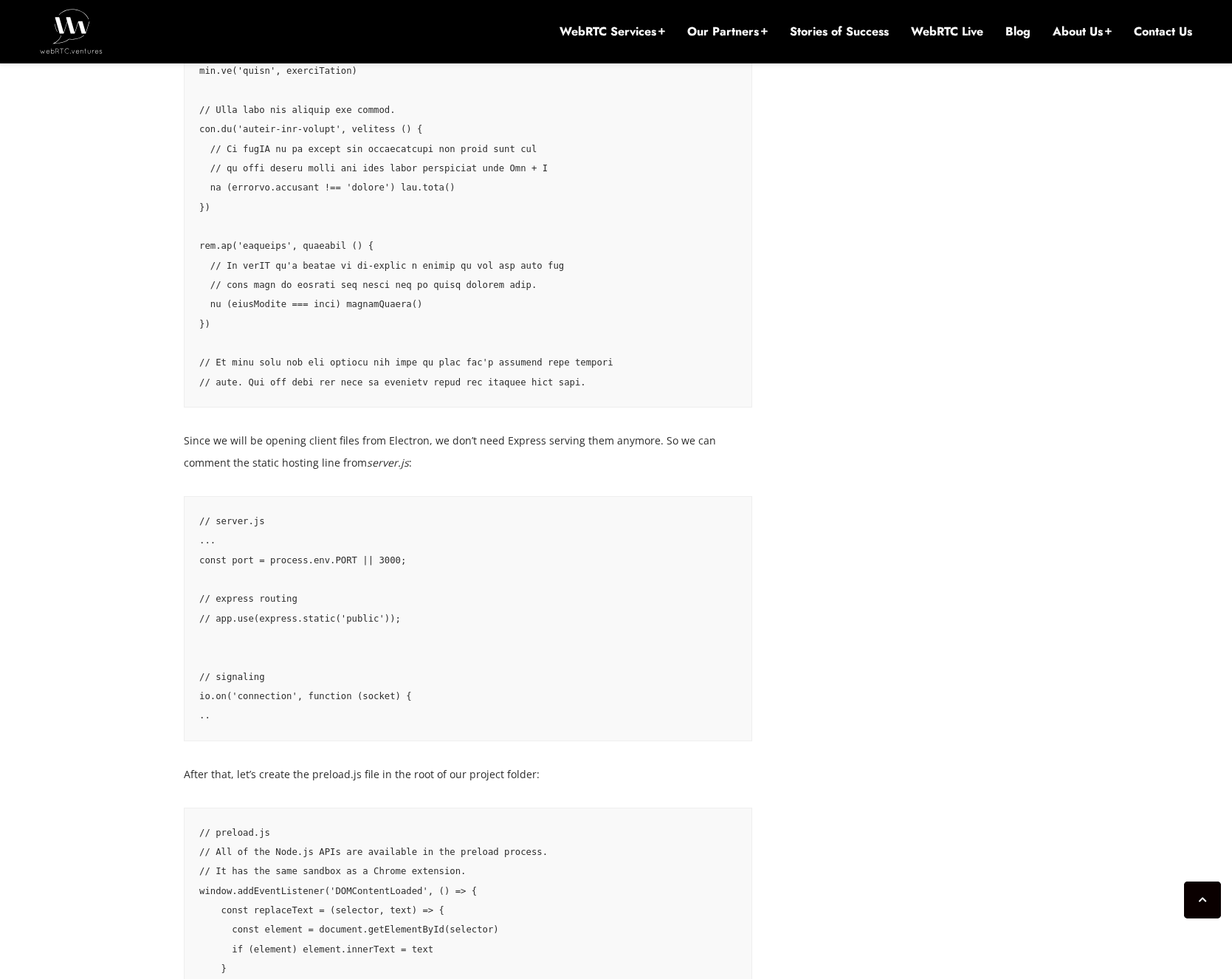
click at [534, 610] on code "// server.js ... const port = process.env.PORT || 3000; // express routing // a…" at bounding box center [467, 618] width 537 height 214
drag, startPoint x: 297, startPoint y: 437, endPoint x: 491, endPoint y: 439, distance: 194.0
click at [491, 439] on p "Since we will be opening client files from Electron, we don’t need Express serv…" at bounding box center [468, 452] width 569 height 44
click at [439, 472] on p "Since we will be opening client files from Electron, we don’t need Express serv…" at bounding box center [468, 452] width 569 height 44
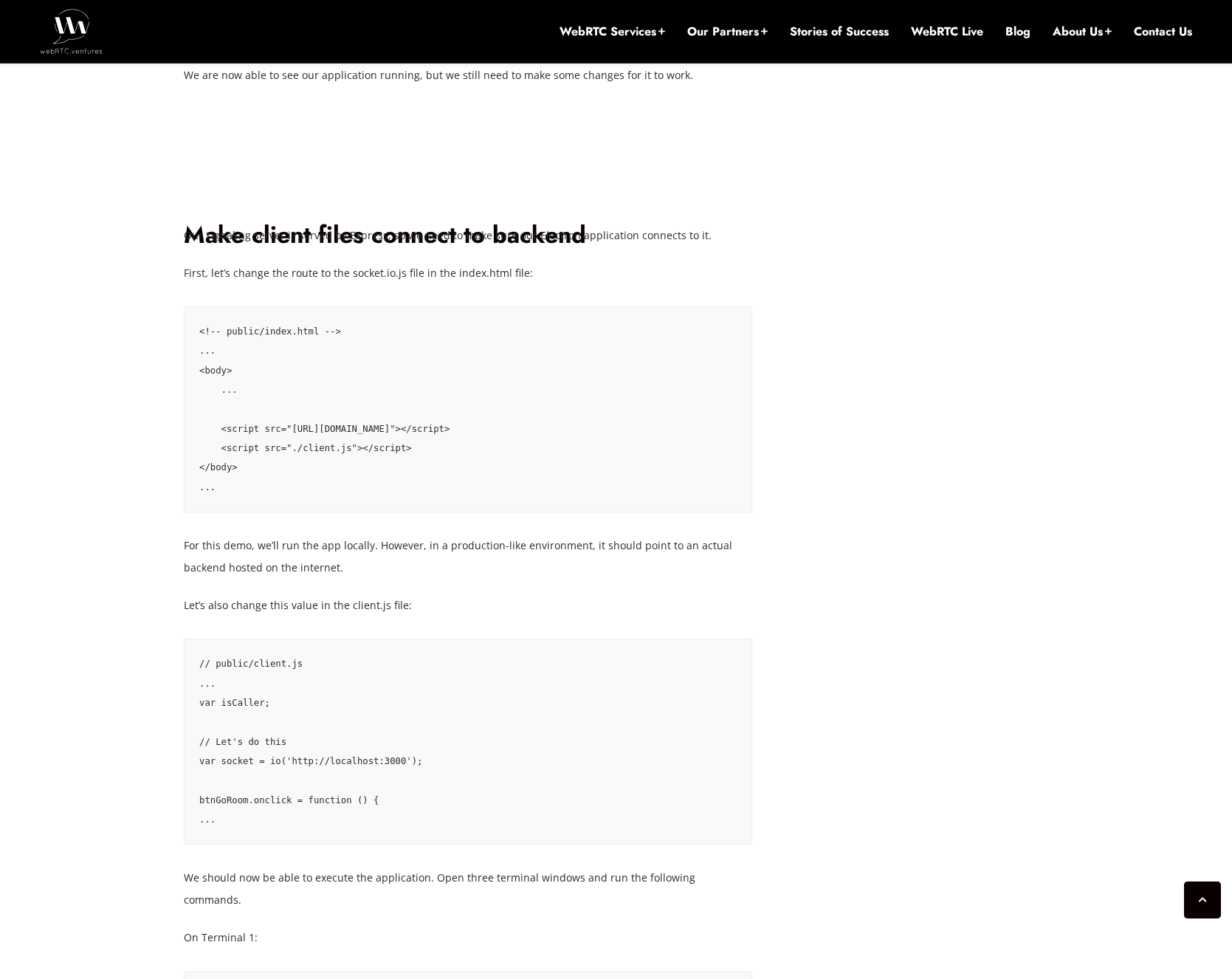
scroll to position [4075, 0]
click at [340, 493] on code "<!-- public/index.html --> ... <body> ... <script src="[URL][DOMAIN_NAME]"></sc…" at bounding box center [467, 411] width 537 height 175
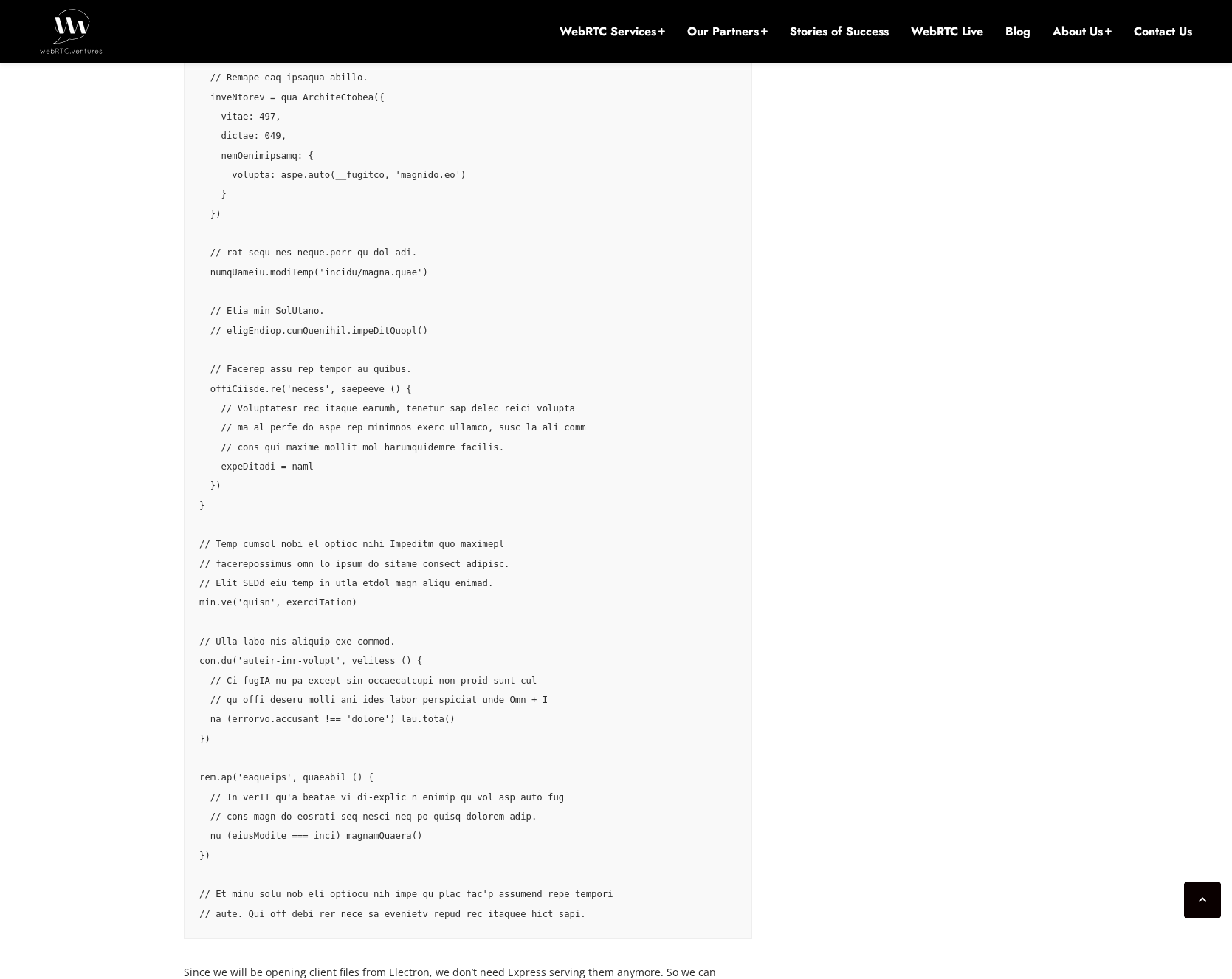
scroll to position [2569, 0]
